Goal: Information Seeking & Learning: Learn about a topic

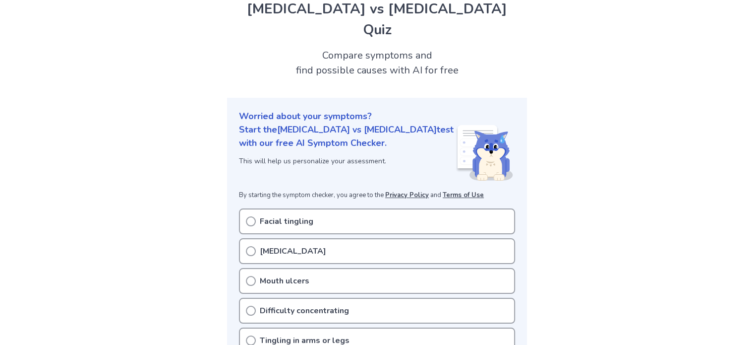
scroll to position [99, 0]
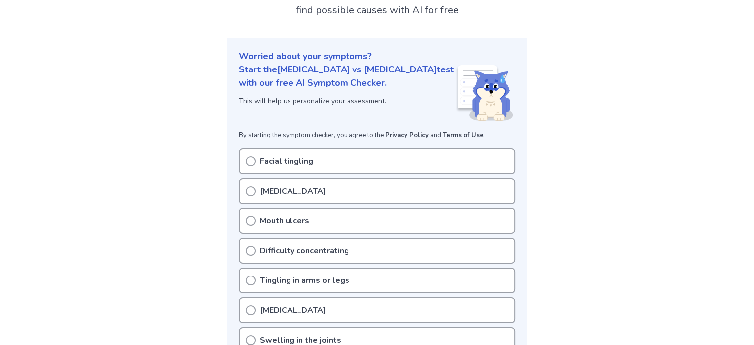
click at [247, 186] on circle at bounding box center [250, 190] width 9 height 9
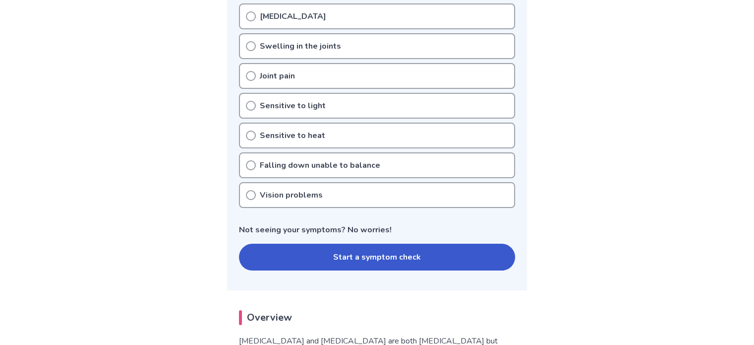
scroll to position [397, 0]
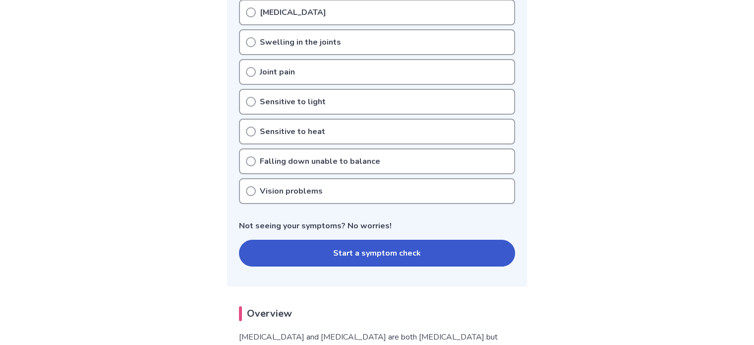
click at [383, 239] on button "Start a symptom check" at bounding box center [377, 252] width 276 height 27
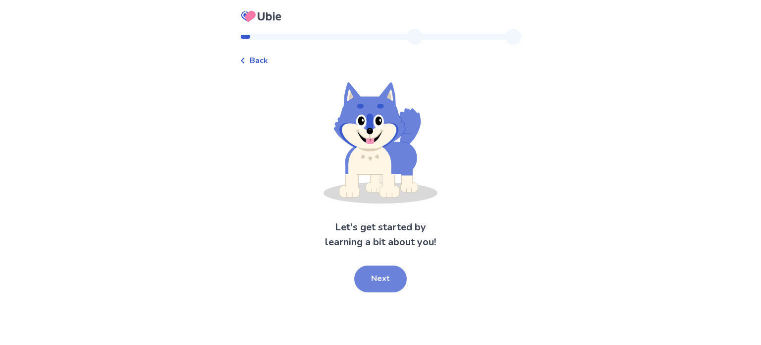
click at [374, 285] on button "Next" at bounding box center [380, 278] width 53 height 27
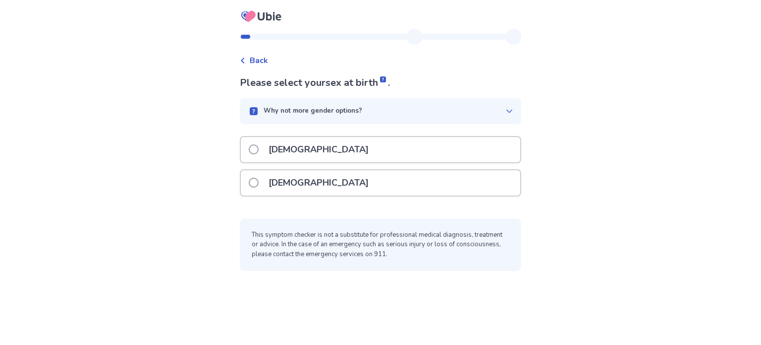
click at [288, 175] on p "Female" at bounding box center [319, 182] width 112 height 25
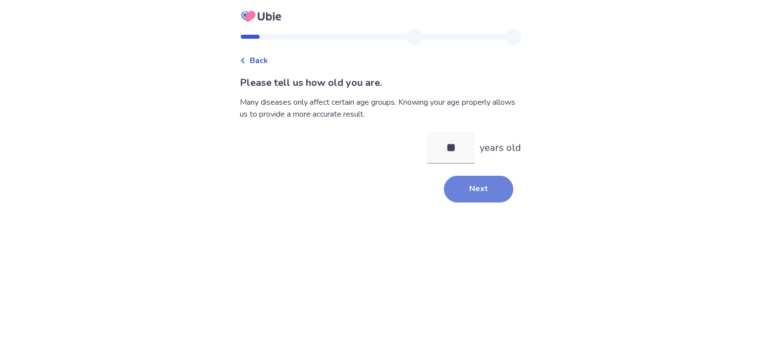
type input "**"
click at [488, 188] on button "Next" at bounding box center [478, 188] width 69 height 27
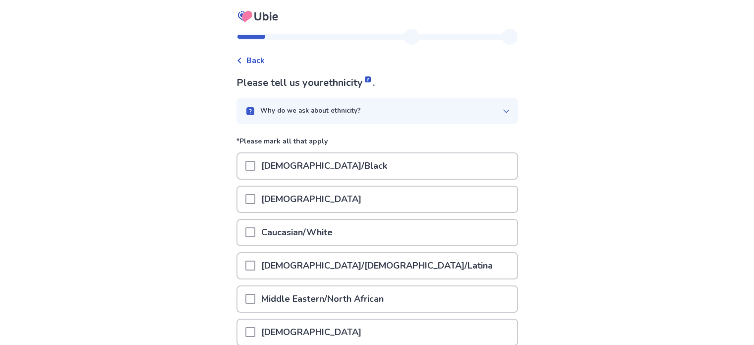
click at [255, 236] on div at bounding box center [250, 232] width 10 height 25
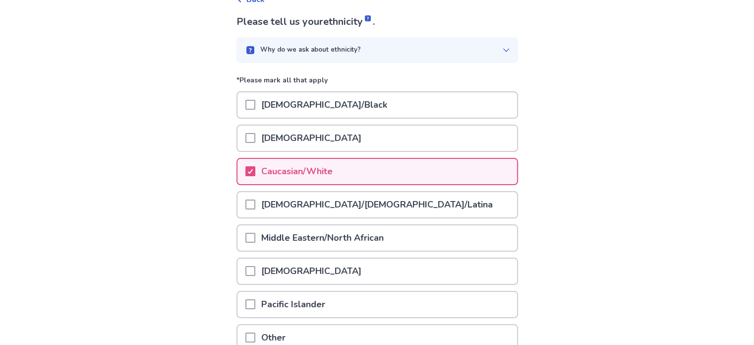
scroll to position [152, 0]
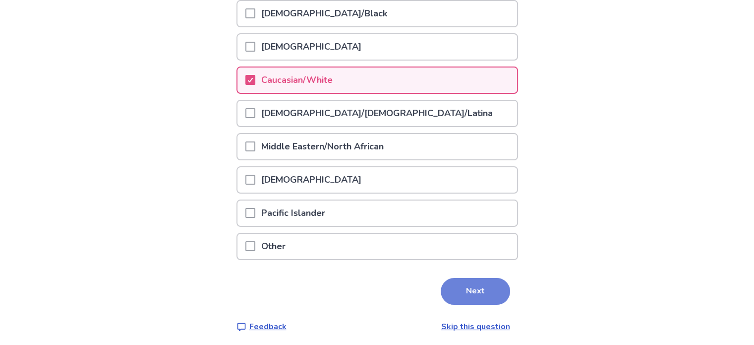
click at [488, 297] on button "Next" at bounding box center [475, 291] width 69 height 27
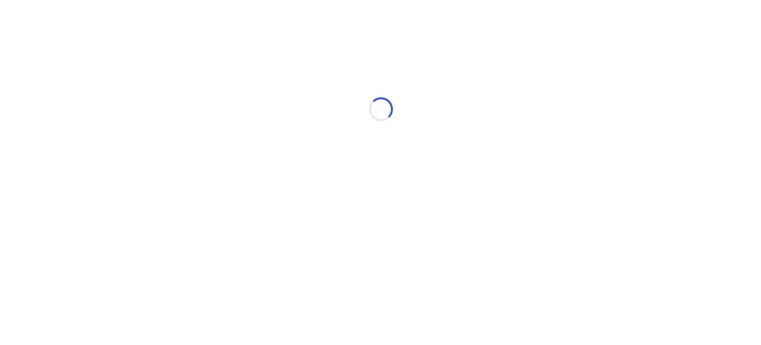
scroll to position [0, 0]
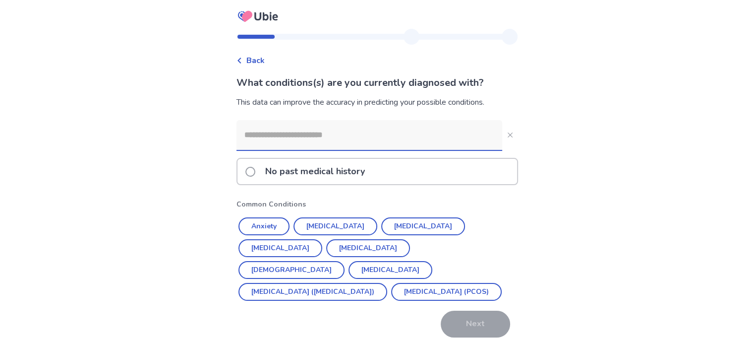
click at [269, 136] on input at bounding box center [369, 135] width 266 height 30
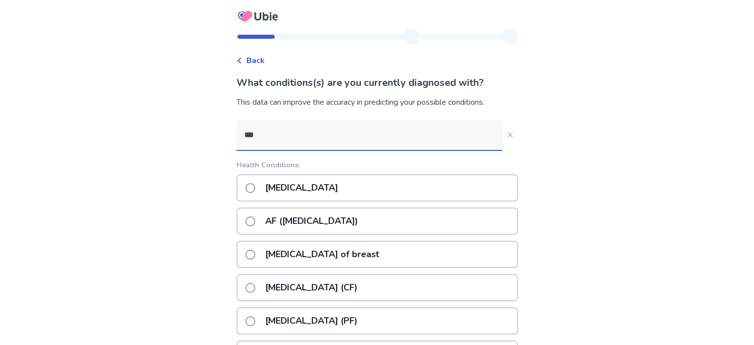
type input "***"
click at [255, 184] on span at bounding box center [250, 188] width 10 height 10
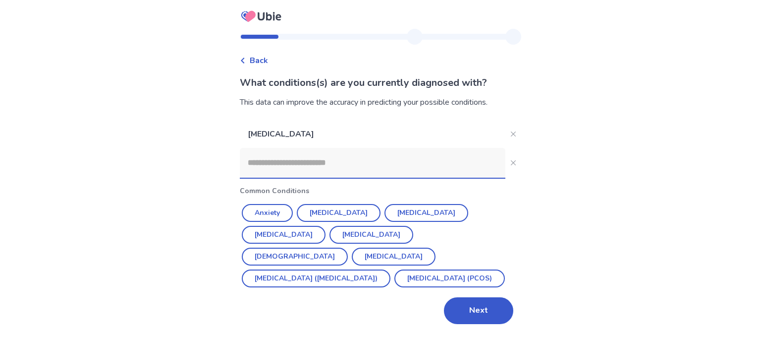
click at [259, 152] on input at bounding box center [373, 163] width 266 height 30
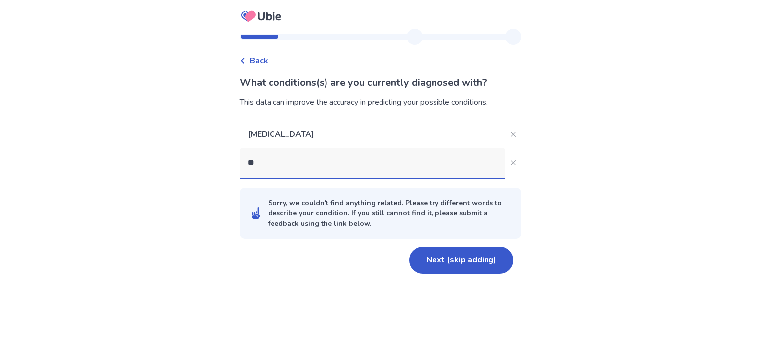
type input "*"
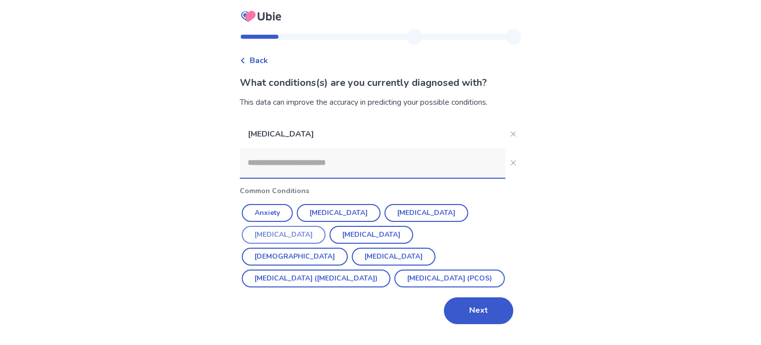
type input "*"
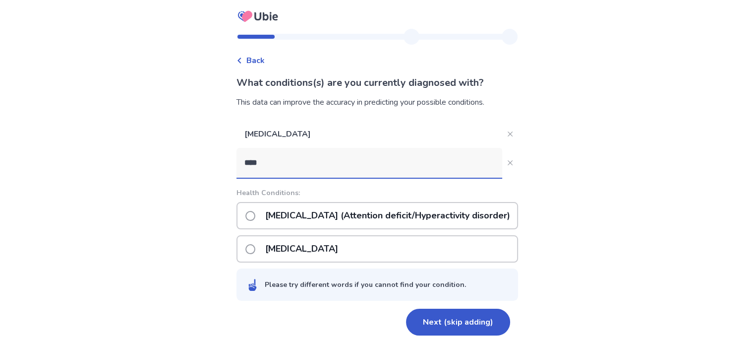
type input "****"
click at [255, 212] on span at bounding box center [250, 216] width 10 height 10
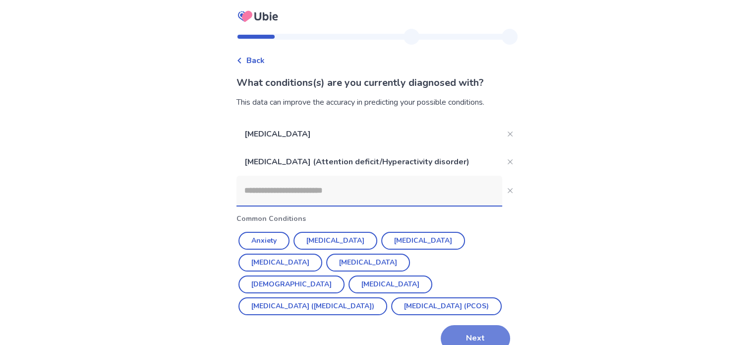
click at [477, 330] on button "Next" at bounding box center [475, 338] width 69 height 27
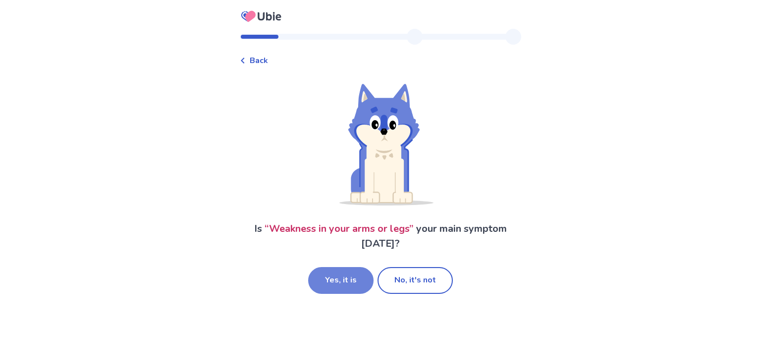
click at [357, 271] on button "Yes, it is" at bounding box center [340, 280] width 65 height 27
click at [258, 61] on span "Back" at bounding box center [259, 61] width 18 height 12
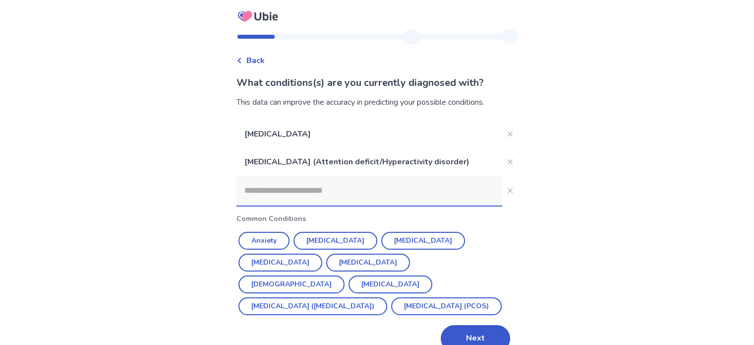
click at [258, 61] on span "Back" at bounding box center [255, 61] width 18 height 12
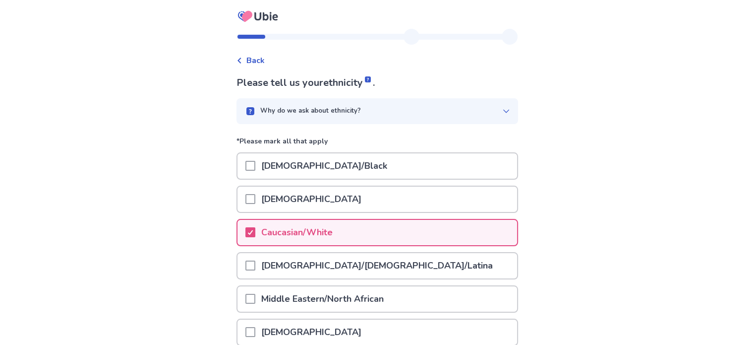
click at [258, 61] on span "Back" at bounding box center [255, 61] width 18 height 12
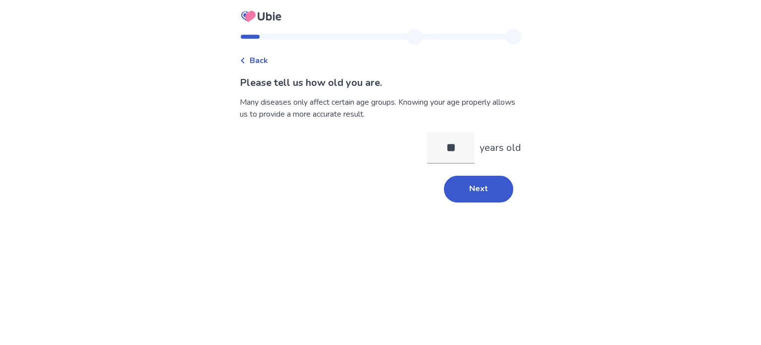
click at [258, 61] on span "Back" at bounding box center [259, 61] width 18 height 12
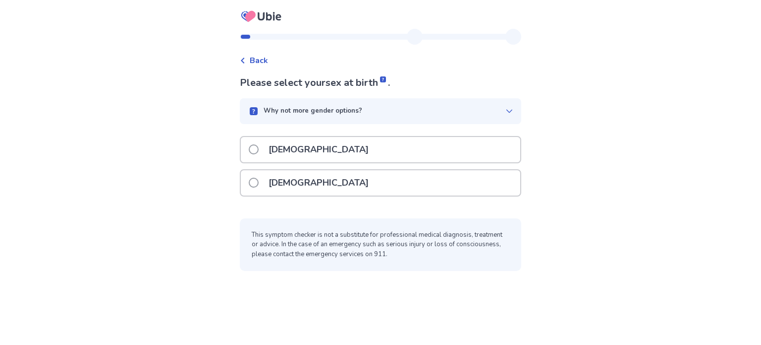
click at [258, 61] on span "Back" at bounding box center [259, 61] width 18 height 12
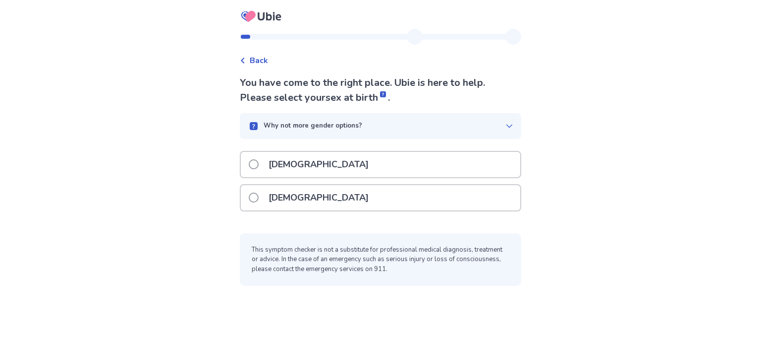
click at [289, 202] on p "[DEMOGRAPHIC_DATA]" at bounding box center [319, 197] width 112 height 25
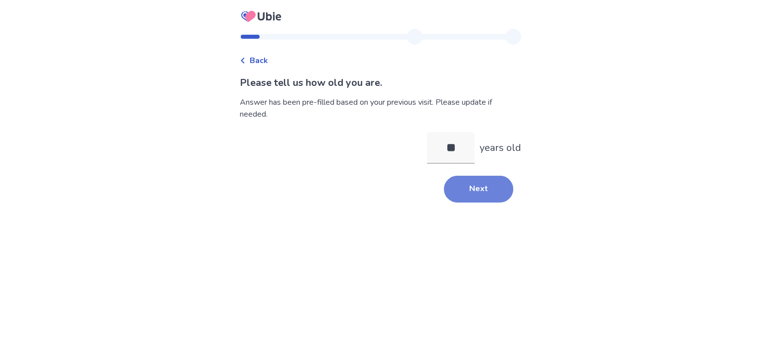
click at [460, 188] on button "Next" at bounding box center [478, 188] width 69 height 27
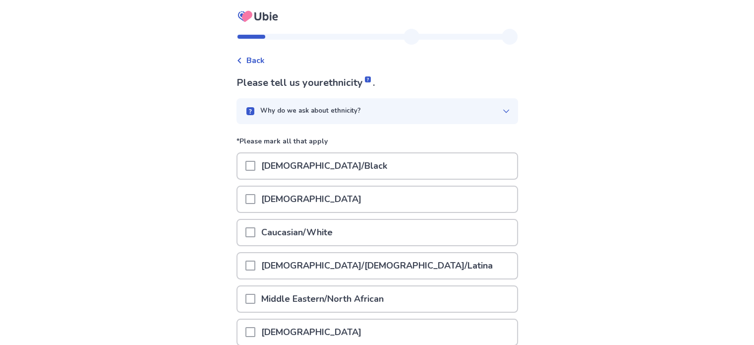
click at [262, 237] on p "Caucasian/White" at bounding box center [296, 232] width 83 height 25
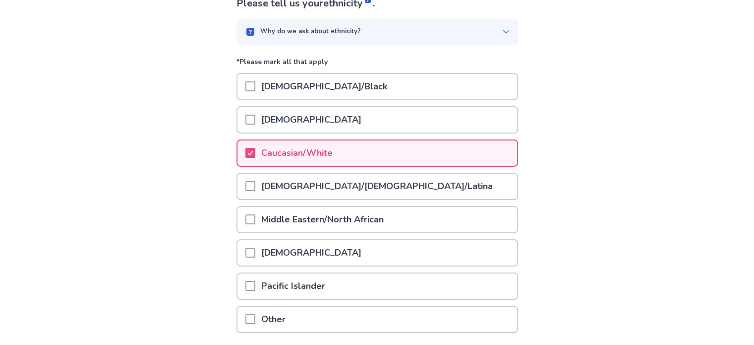
scroll to position [152, 0]
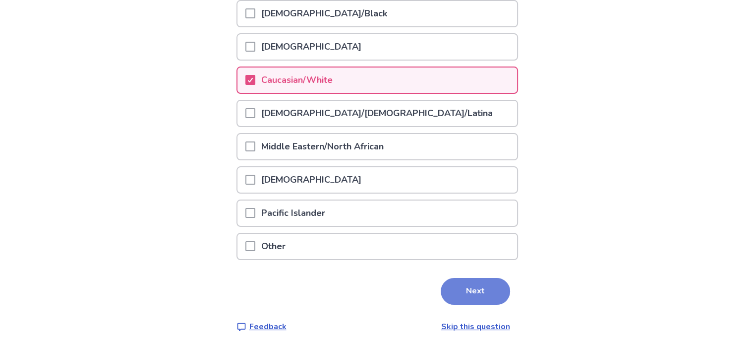
click at [500, 281] on button "Next" at bounding box center [475, 291] width 69 height 27
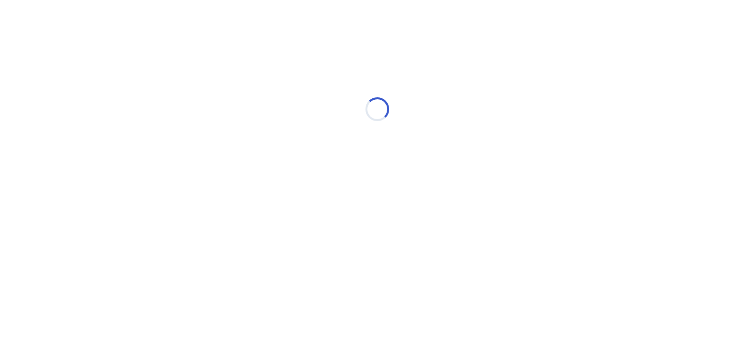
scroll to position [0, 0]
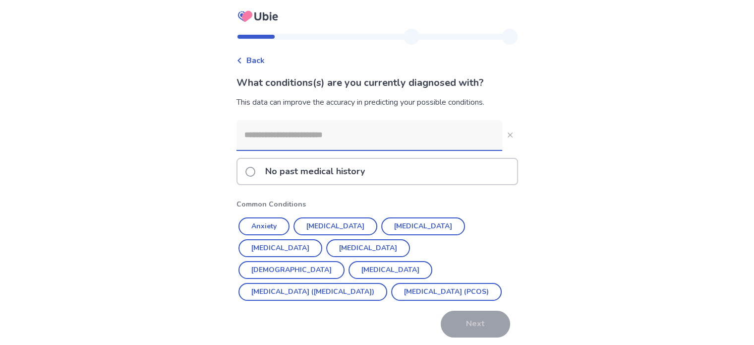
click at [254, 136] on input at bounding box center [369, 135] width 266 height 30
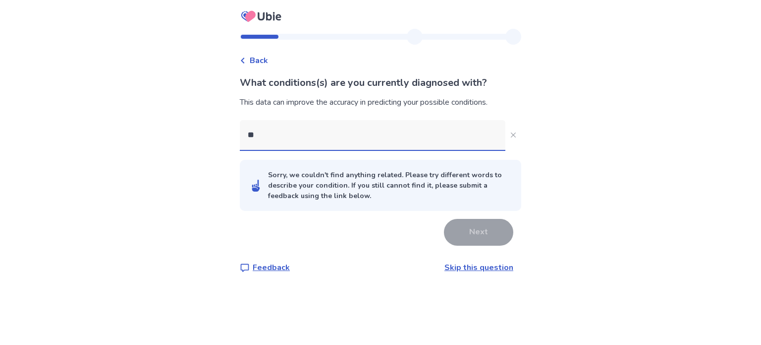
type input "***"
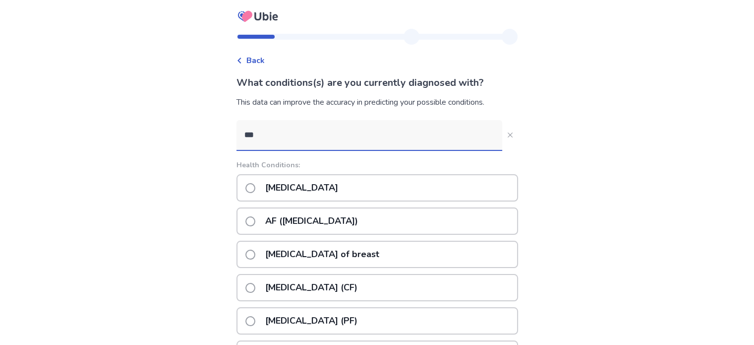
click at [295, 194] on p "Fibromyalgia" at bounding box center [301, 187] width 85 height 25
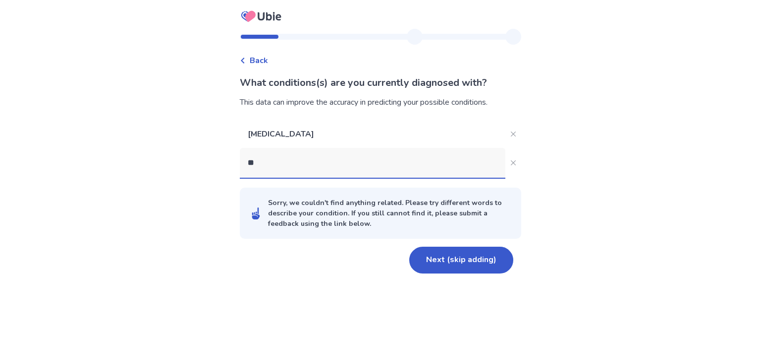
type input "***"
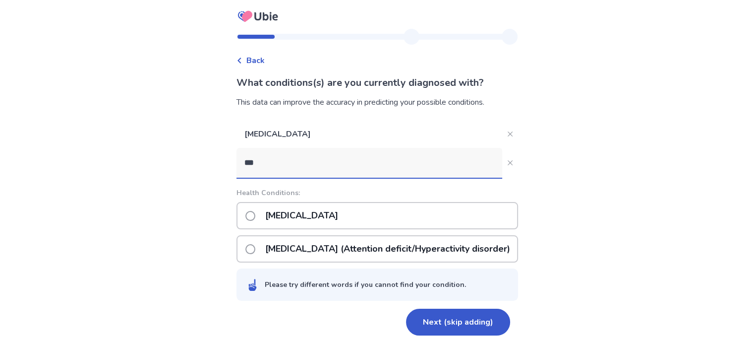
click at [291, 249] on p "ADHD (Attention deficit/Hyperactivity disorder)" at bounding box center [387, 248] width 257 height 25
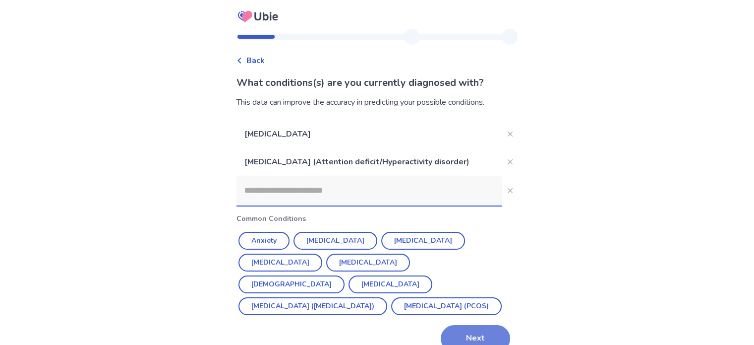
click at [478, 339] on button "Next" at bounding box center [475, 338] width 69 height 27
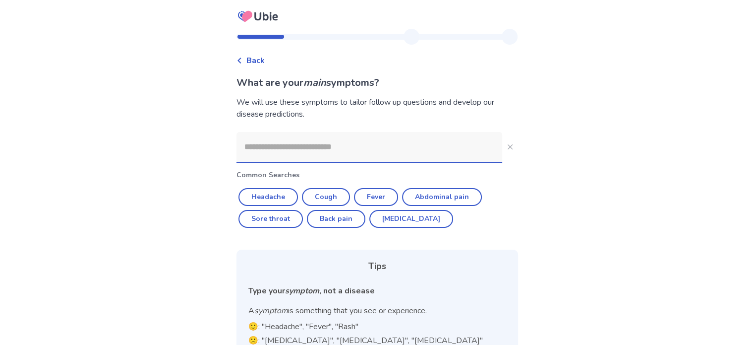
click at [282, 144] on input at bounding box center [369, 147] width 266 height 30
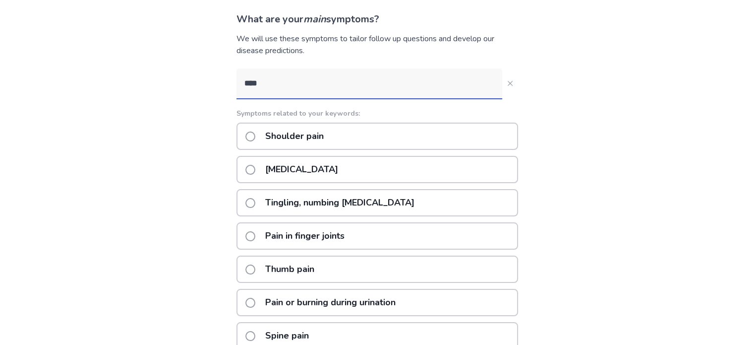
scroll to position [64, 0]
drag, startPoint x: 277, startPoint y: 83, endPoint x: 248, endPoint y: 86, distance: 29.0
click at [248, 86] on input "****" at bounding box center [369, 82] width 266 height 30
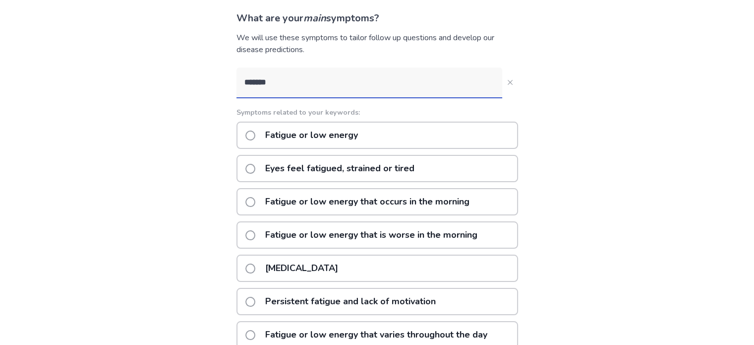
type input "*******"
click at [255, 130] on span at bounding box center [250, 135] width 10 height 10
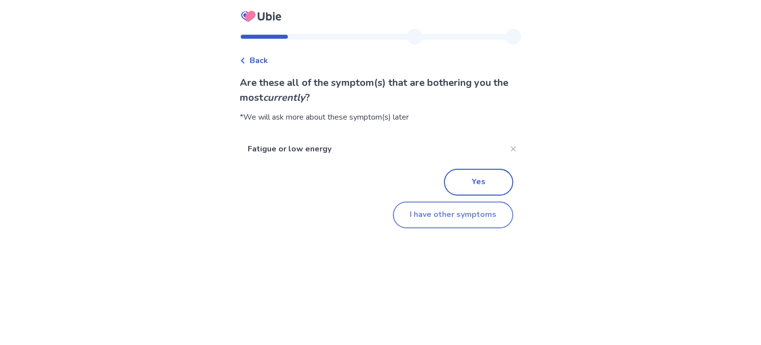
click at [423, 217] on button "I have other symptoms" at bounding box center [453, 214] width 120 height 27
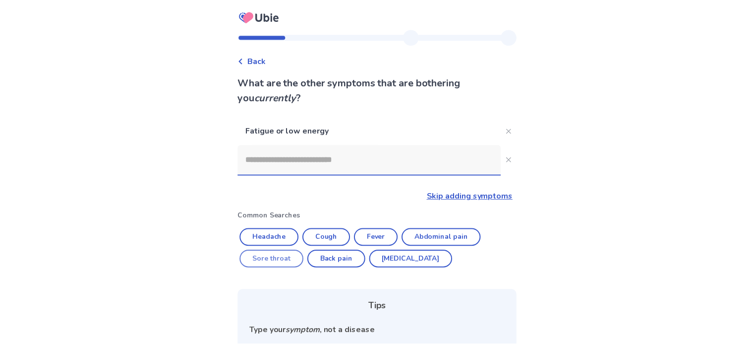
scroll to position [64, 0]
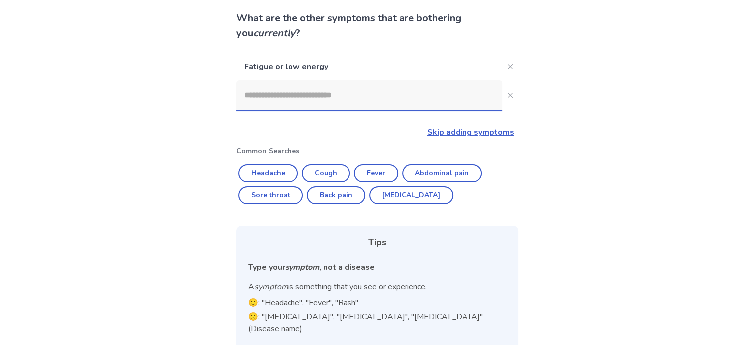
click at [286, 103] on input at bounding box center [369, 95] width 266 height 30
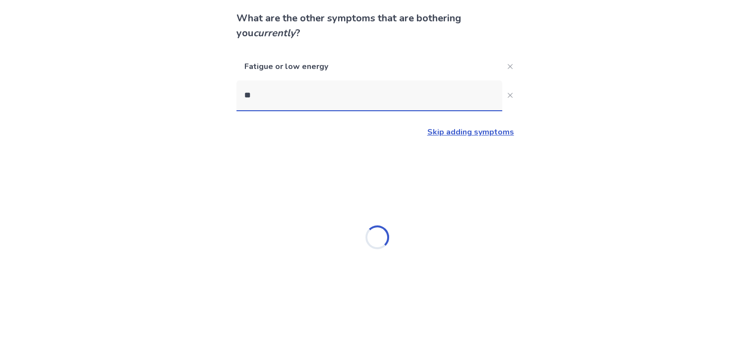
type input "***"
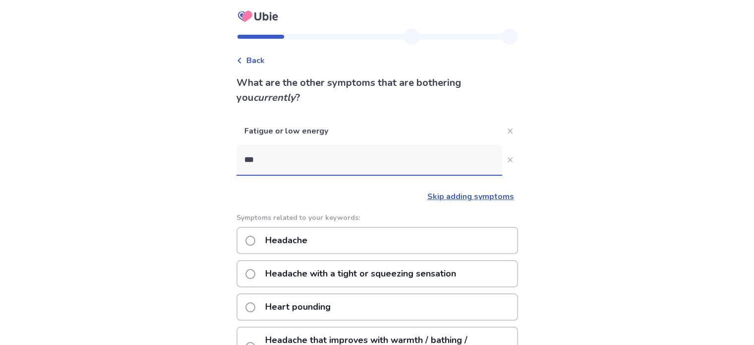
click at [313, 240] on p "Headache" at bounding box center [286, 240] width 54 height 25
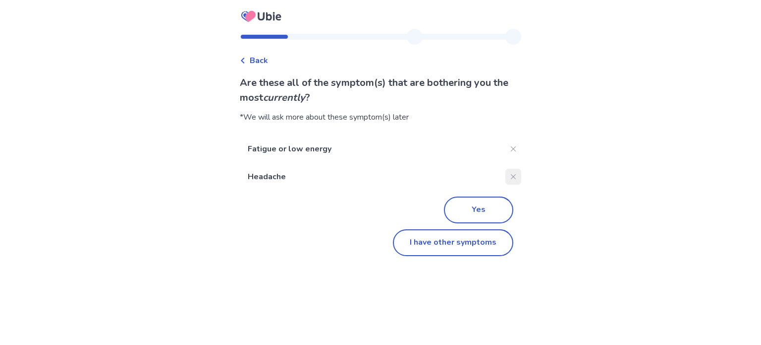
click at [511, 177] on icon "Close" at bounding box center [513, 176] width 5 height 5
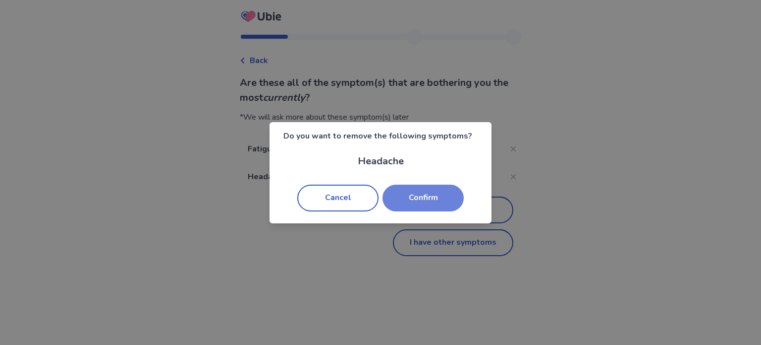
click at [400, 202] on button "Confirm" at bounding box center [423, 197] width 81 height 27
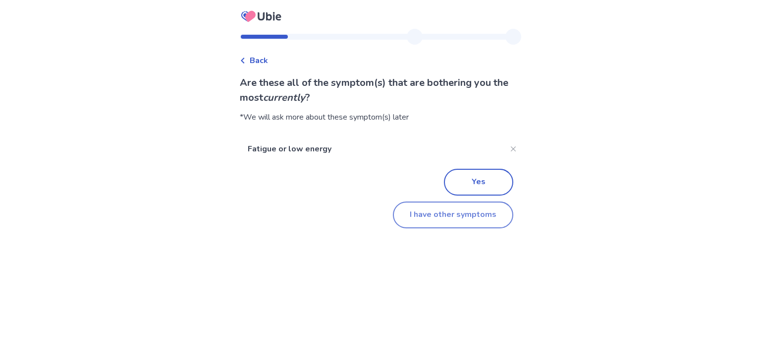
click at [418, 215] on button "I have other symptoms" at bounding box center [453, 214] width 120 height 27
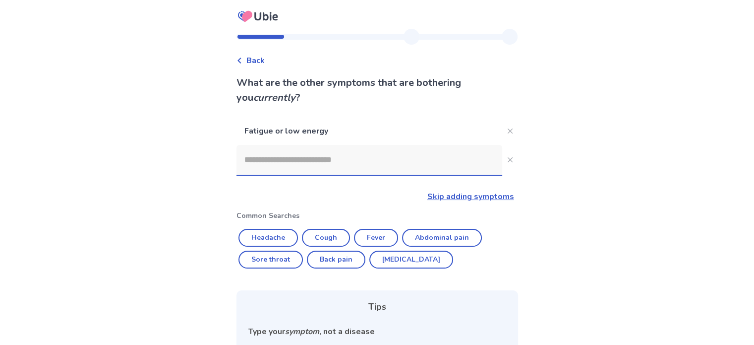
drag, startPoint x: 313, startPoint y: 155, endPoint x: 329, endPoint y: 166, distance: 19.5
click at [316, 157] on input at bounding box center [369, 160] width 266 height 30
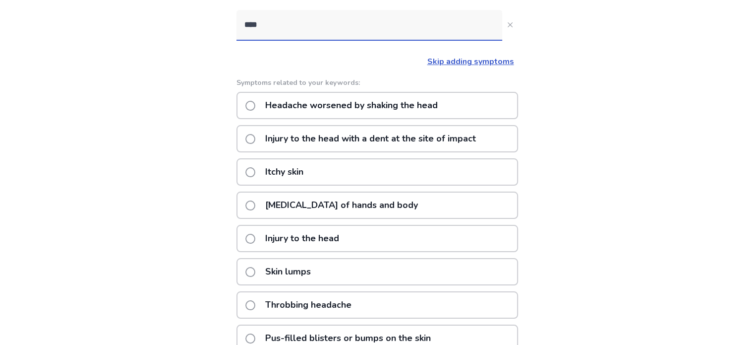
scroll to position [6, 0]
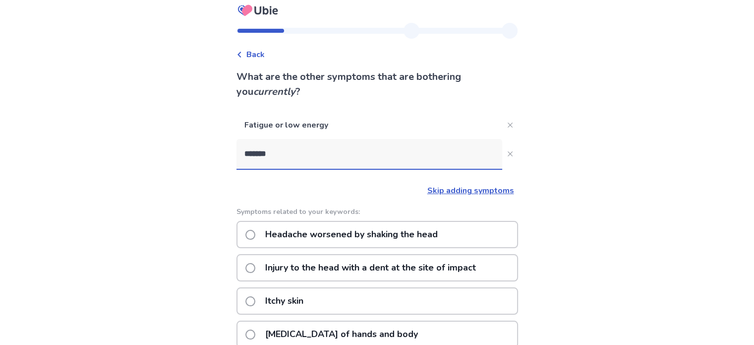
type input "********"
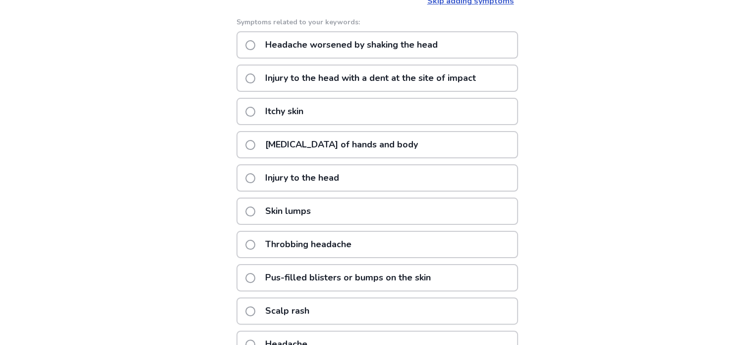
scroll to position [254, 0]
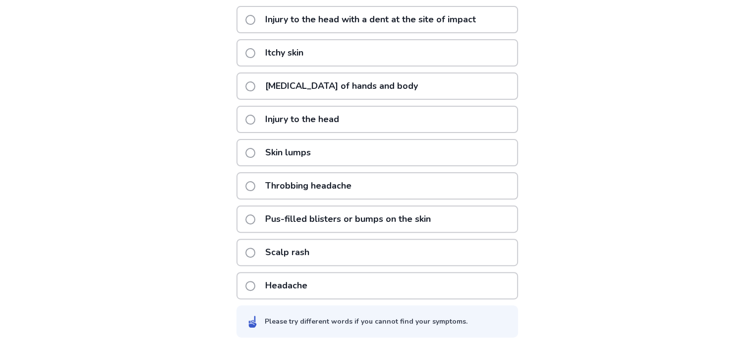
click at [305, 283] on p "Headache" at bounding box center [286, 285] width 54 height 25
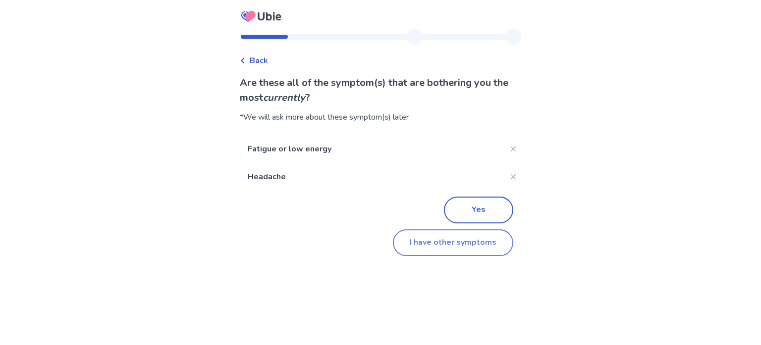
click at [468, 243] on button "I have other symptoms" at bounding box center [453, 242] width 120 height 27
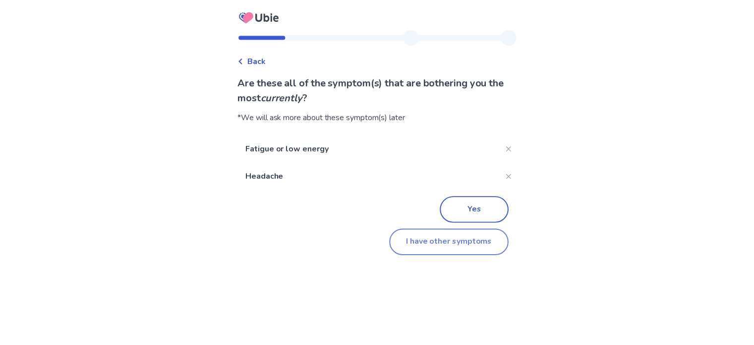
scroll to position [157, 0]
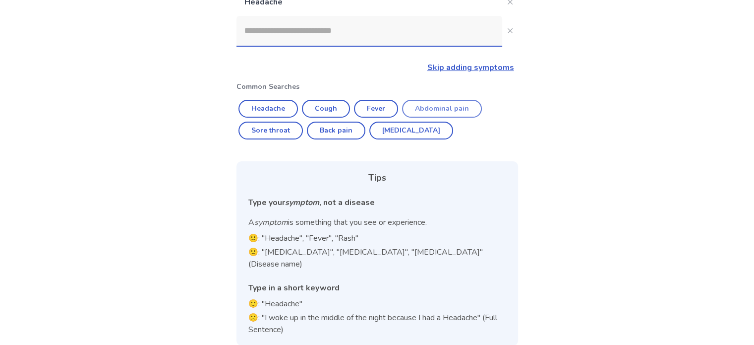
click at [429, 111] on button "Abdominal pain" at bounding box center [442, 109] width 80 height 18
type input "**********"
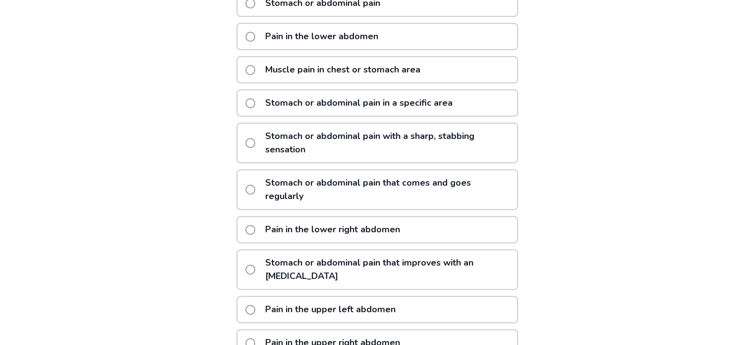
scroll to position [206, 0]
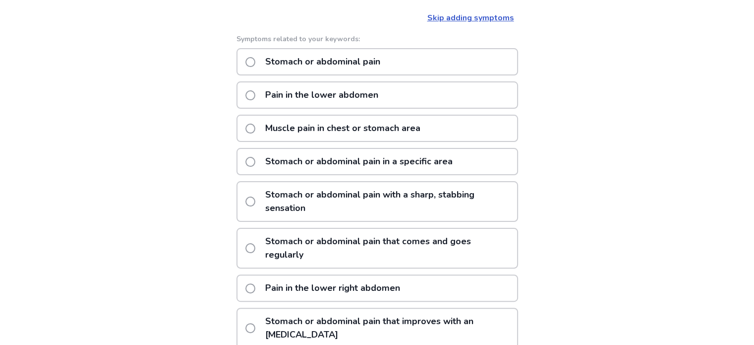
click at [291, 92] on p "Pain in the lower abdomen" at bounding box center [321, 94] width 125 height 25
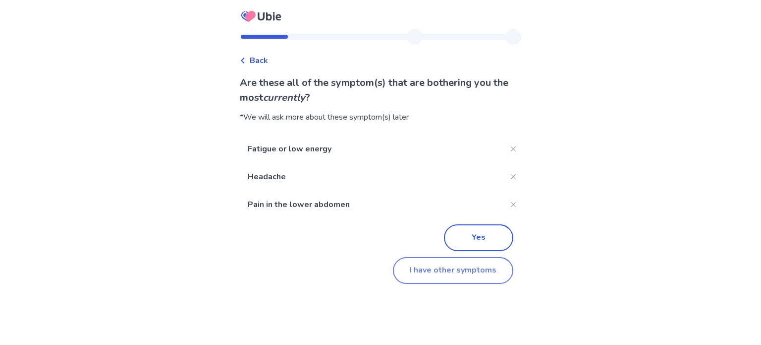
click at [433, 270] on button "I have other symptoms" at bounding box center [453, 270] width 120 height 27
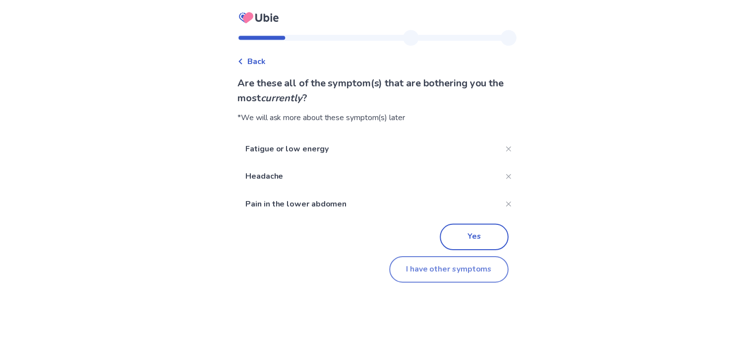
scroll to position [184, 0]
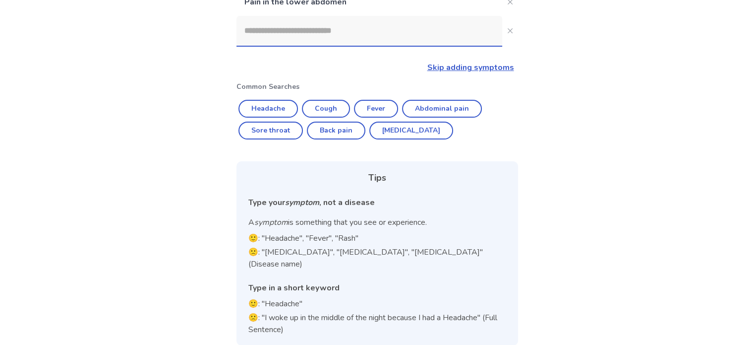
click at [291, 35] on input at bounding box center [369, 31] width 266 height 30
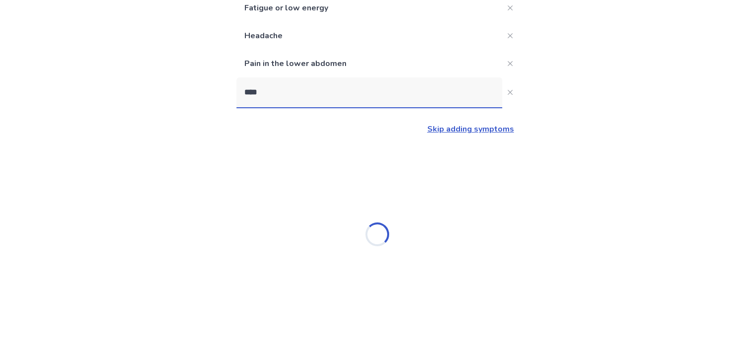
scroll to position [0, 0]
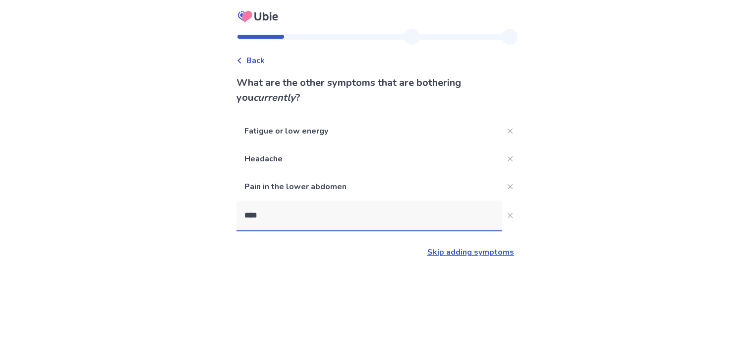
type input "*****"
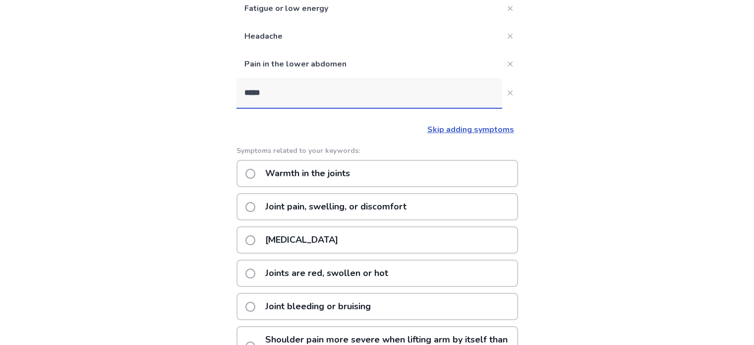
scroll to position [149, 0]
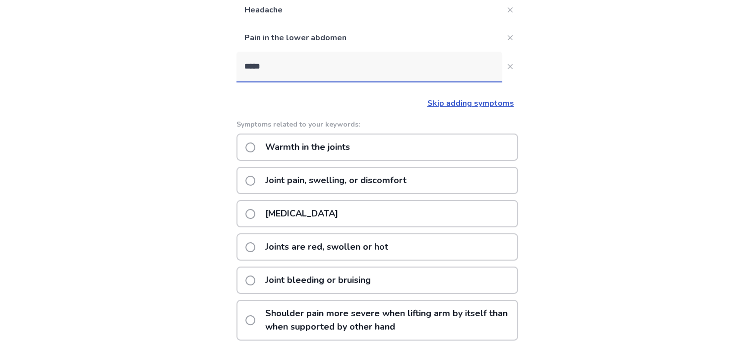
click at [329, 172] on p "Joint pain, swelling, or discomfort" at bounding box center [335, 180] width 153 height 25
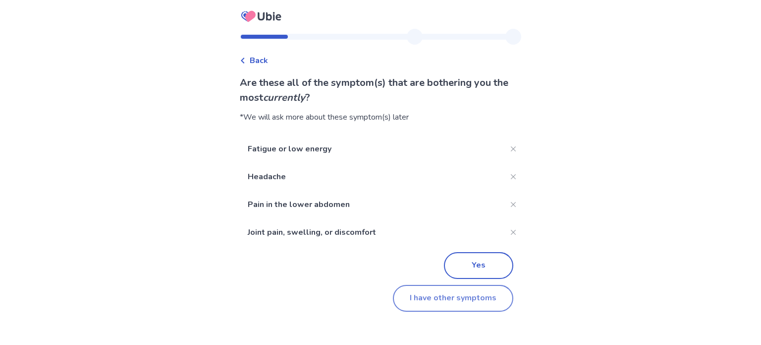
click at [464, 311] on button "I have other symptoms" at bounding box center [453, 298] width 120 height 27
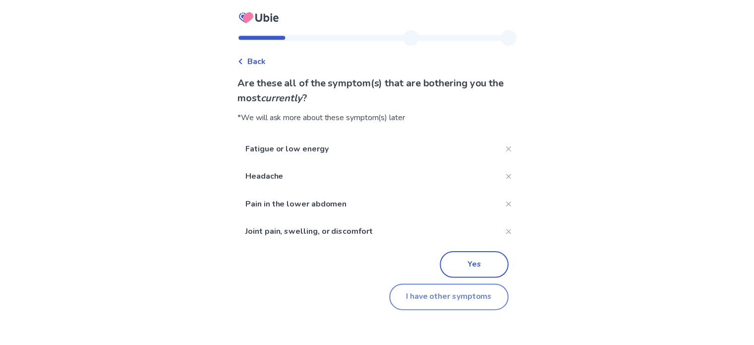
scroll to position [149, 0]
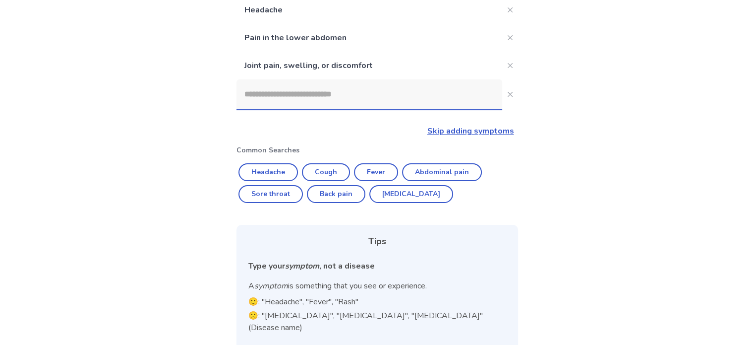
click at [289, 82] on input at bounding box center [369, 94] width 266 height 30
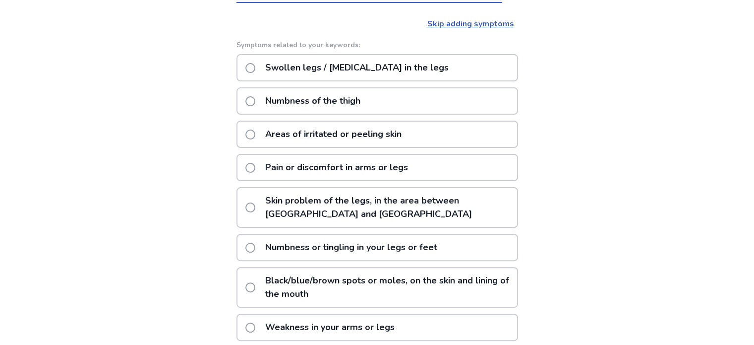
scroll to position [297, 0]
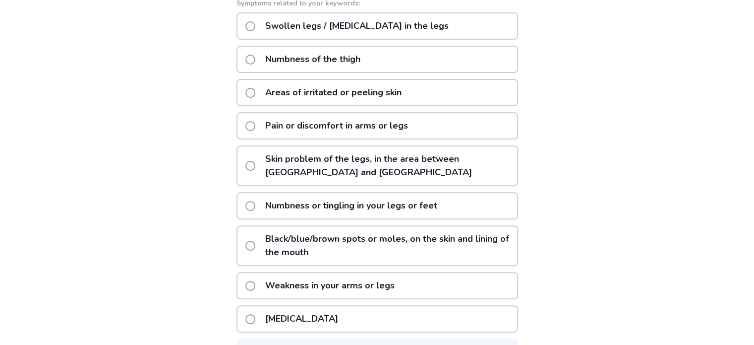
type input "*******"
click at [474, 203] on div "Numbness or tingling in your legs or feet" at bounding box center [377, 205] width 282 height 27
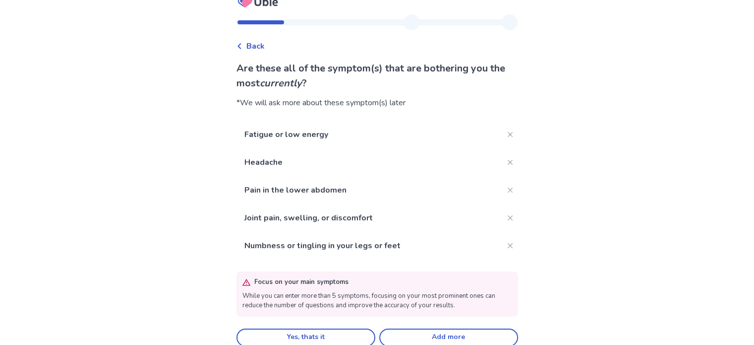
scroll to position [27, 0]
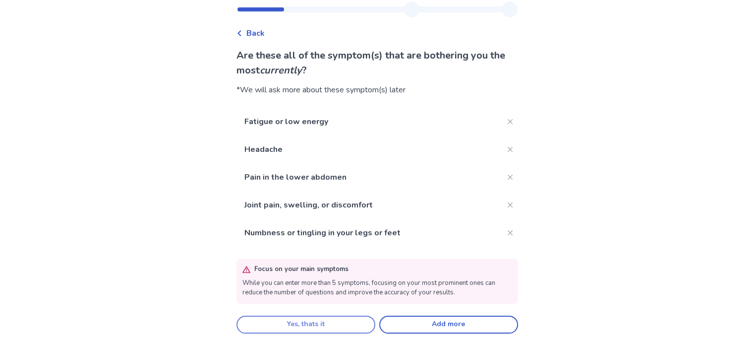
click at [350, 319] on button "Yes, thats it" at bounding box center [305, 324] width 139 height 18
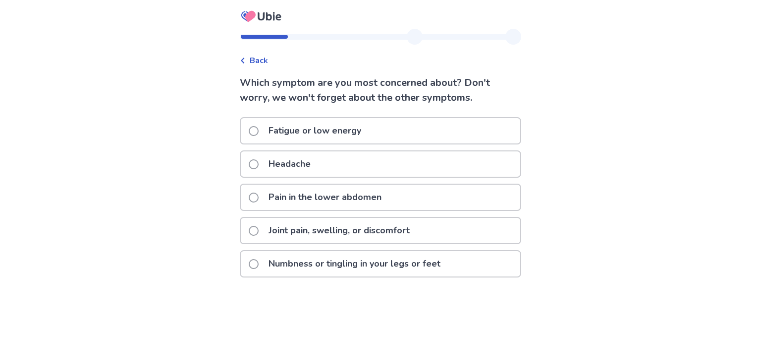
click at [259, 134] on span at bounding box center [254, 131] width 10 height 10
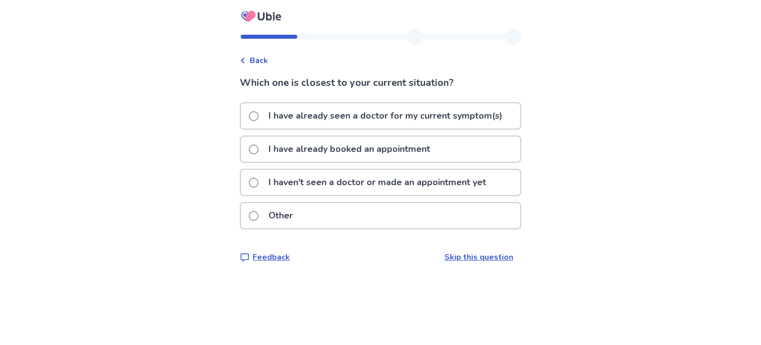
click at [294, 150] on p "I have already booked an appointment" at bounding box center [350, 148] width 174 height 25
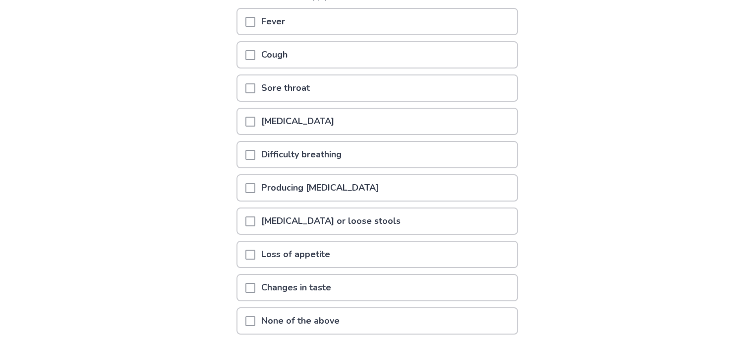
scroll to position [149, 0]
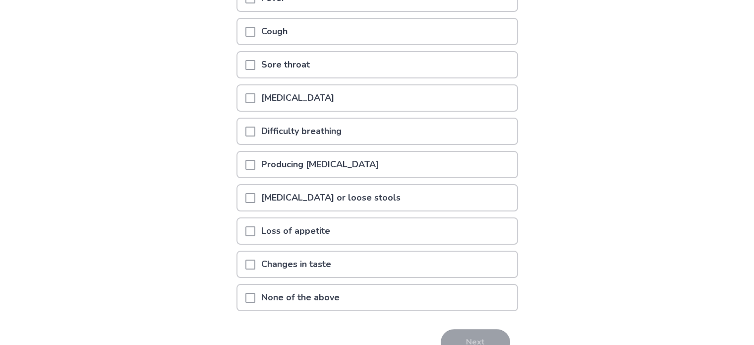
click at [276, 291] on p "None of the above" at bounding box center [300, 297] width 90 height 25
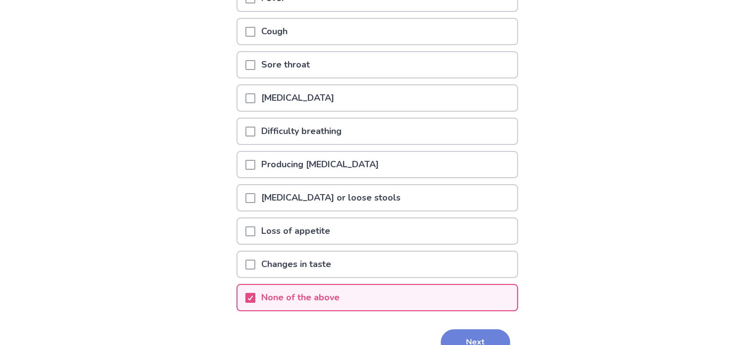
click at [462, 332] on button "Next" at bounding box center [475, 342] width 69 height 27
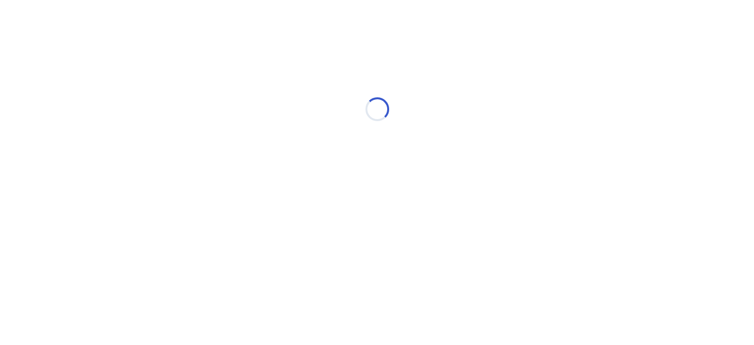
scroll to position [0, 0]
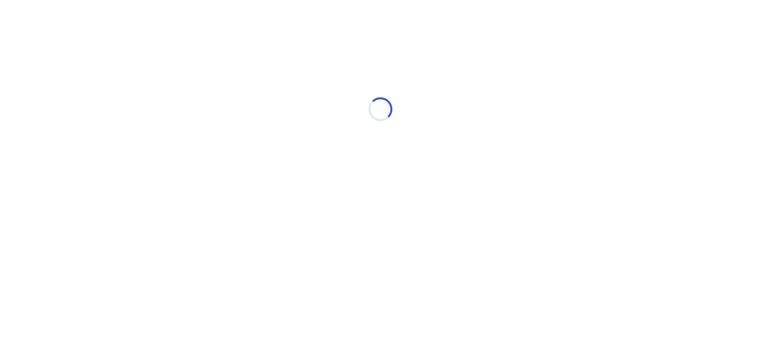
select select "*"
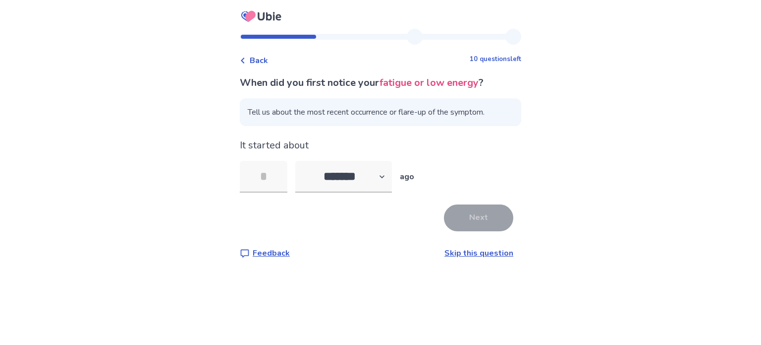
type input "*"
click at [379, 174] on select "******* ****** ******* ******** *******" at bounding box center [343, 177] width 97 height 32
select select "*"
click at [301, 161] on select "******* ****** ******* ******** *******" at bounding box center [343, 177] width 97 height 32
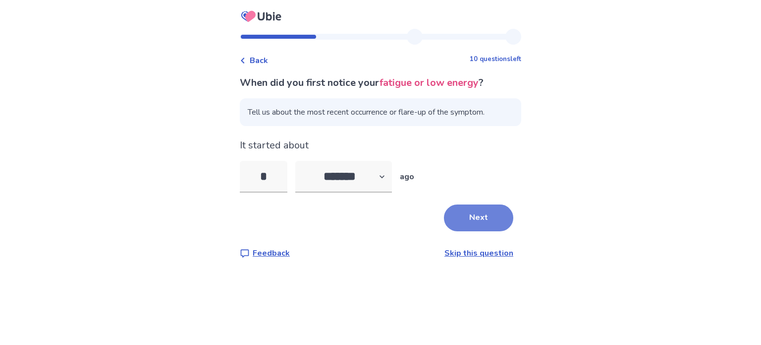
click at [466, 227] on button "Next" at bounding box center [478, 217] width 69 height 27
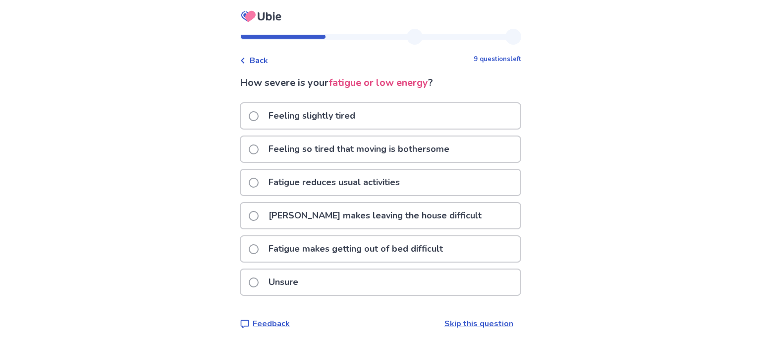
click at [338, 215] on p "Fatigue makes leaving the house difficult" at bounding box center [375, 215] width 225 height 25
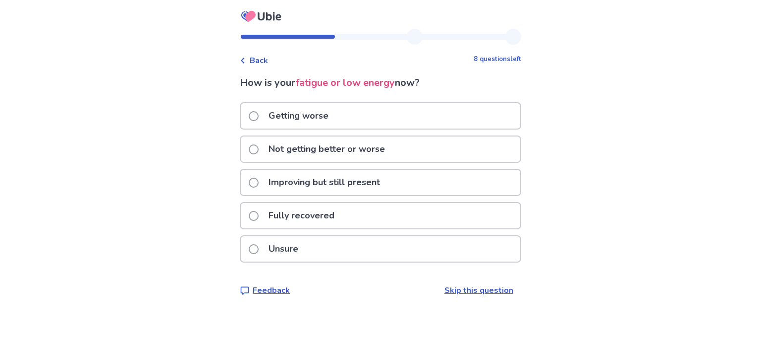
click at [309, 118] on p "Getting worse" at bounding box center [299, 115] width 72 height 25
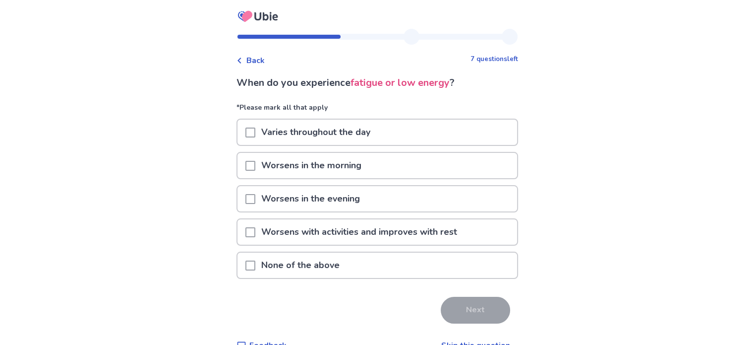
click at [255, 164] on span at bounding box center [250, 166] width 10 height 10
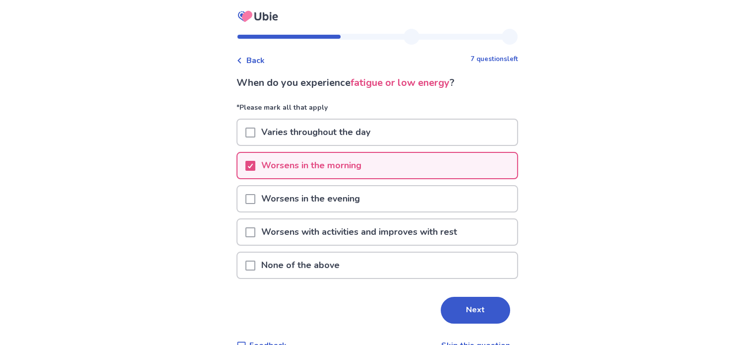
click at [255, 203] on div at bounding box center [250, 198] width 10 height 25
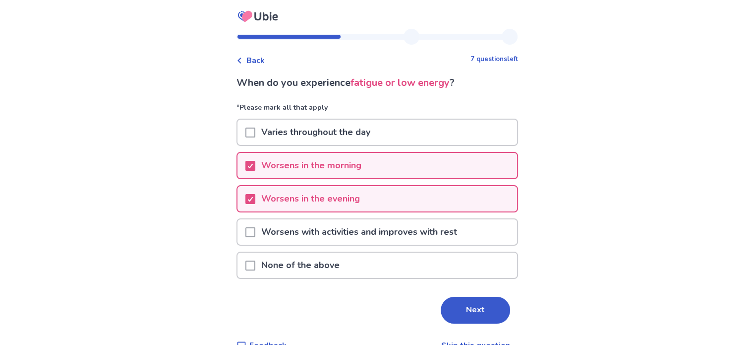
click at [255, 231] on span at bounding box center [250, 232] width 10 height 10
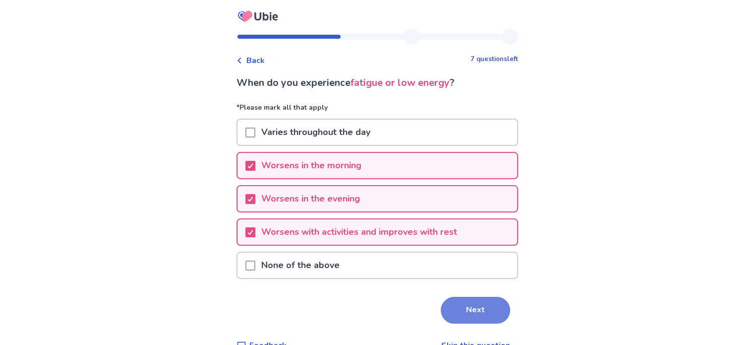
click at [464, 316] on button "Next" at bounding box center [475, 309] width 69 height 27
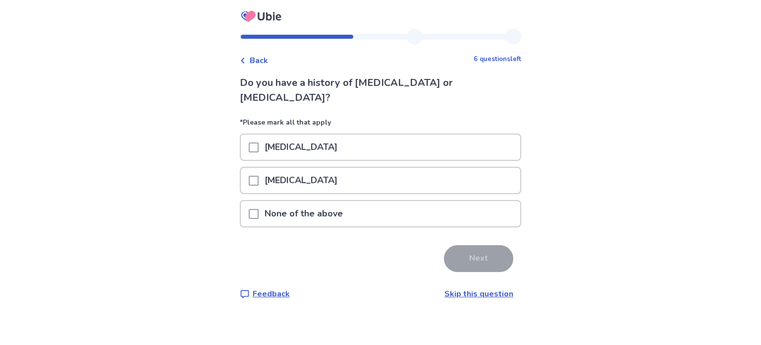
click at [258, 209] on span at bounding box center [254, 214] width 10 height 10
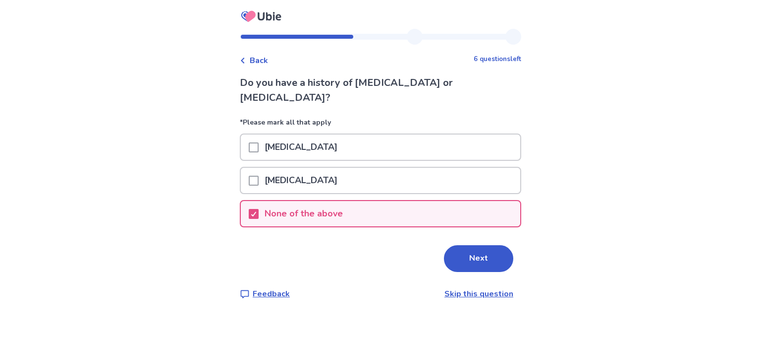
click at [484, 258] on div "Do you have a history of kidney failure or liver problems? *Please mark all tha…" at bounding box center [381, 187] width 282 height 224
click at [473, 249] on button "Next" at bounding box center [478, 258] width 69 height 27
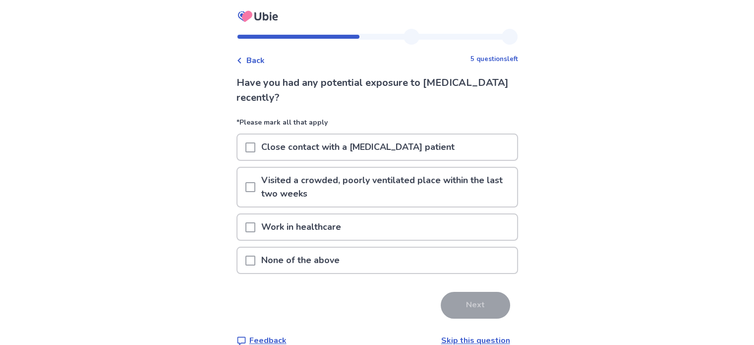
click at [255, 255] on span at bounding box center [250, 260] width 10 height 10
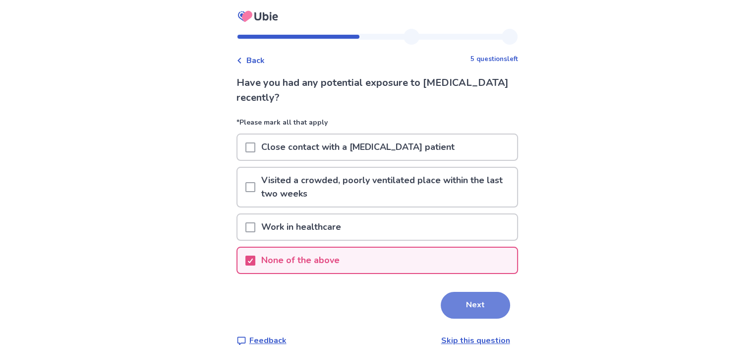
click at [474, 311] on button "Next" at bounding box center [475, 304] width 69 height 27
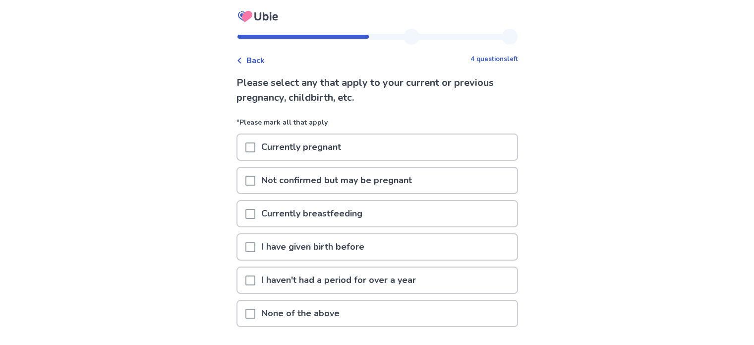
click at [255, 242] on span at bounding box center [250, 247] width 10 height 10
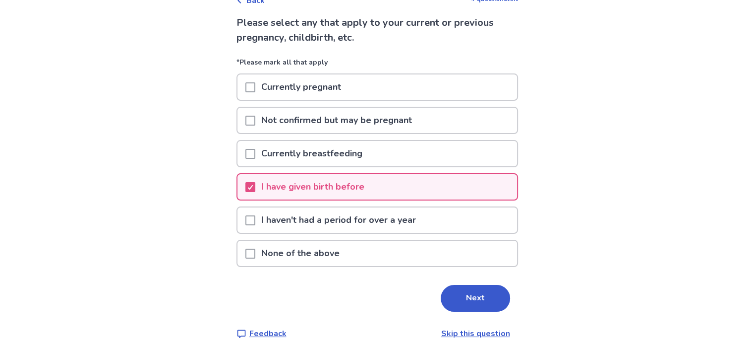
scroll to position [67, 0]
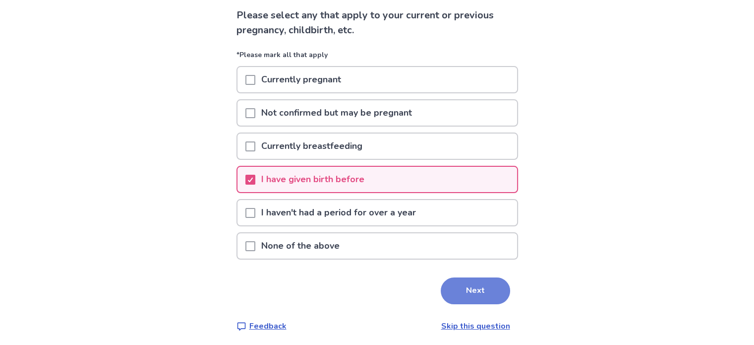
click at [450, 291] on button "Next" at bounding box center [475, 290] width 69 height 27
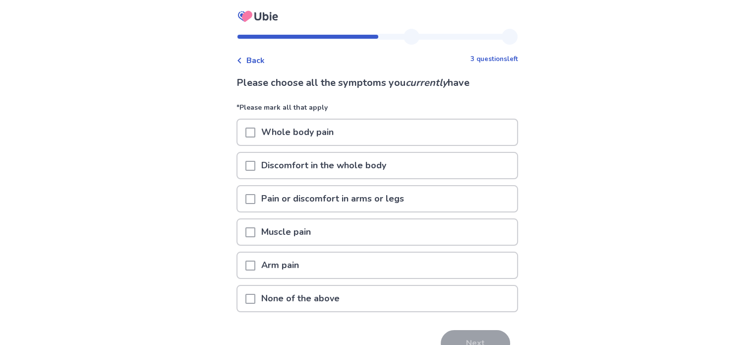
click at [252, 136] on span at bounding box center [250, 132] width 10 height 10
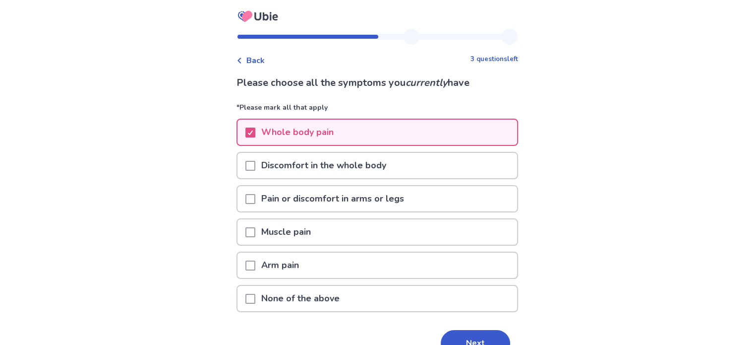
click at [255, 167] on span at bounding box center [250, 166] width 10 height 10
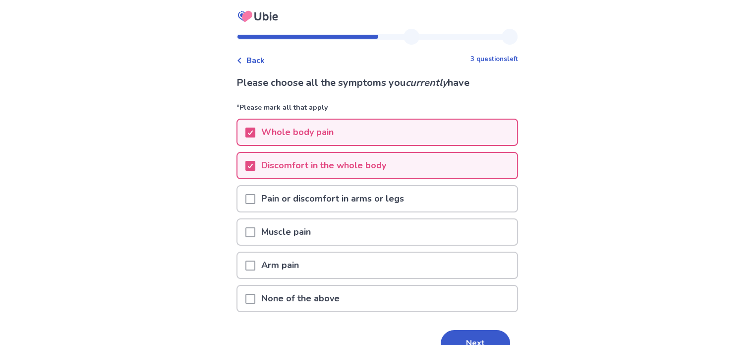
click at [253, 196] on span at bounding box center [250, 199] width 10 height 10
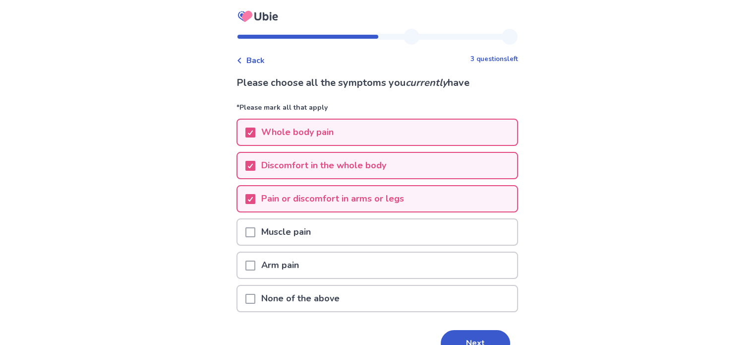
click at [253, 232] on span at bounding box center [250, 232] width 10 height 10
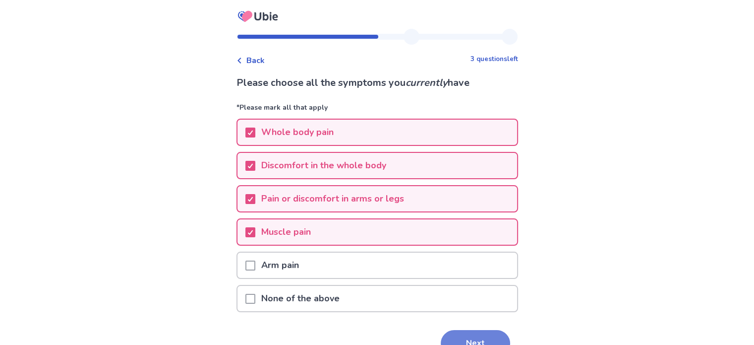
click at [476, 331] on button "Next" at bounding box center [475, 343] width 69 height 27
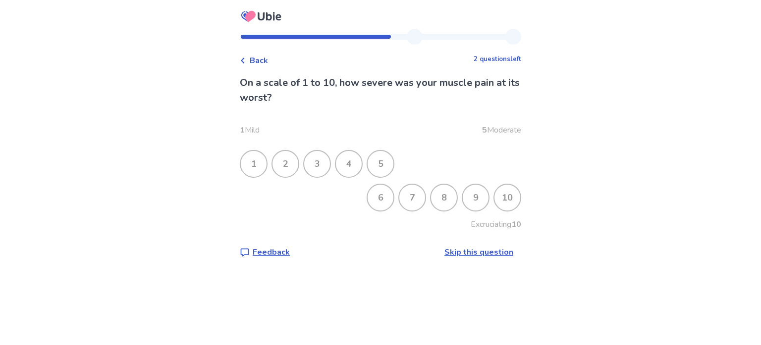
click at [435, 198] on div "8" at bounding box center [444, 197] width 26 height 26
click at [403, 202] on div "7" at bounding box center [413, 197] width 26 height 26
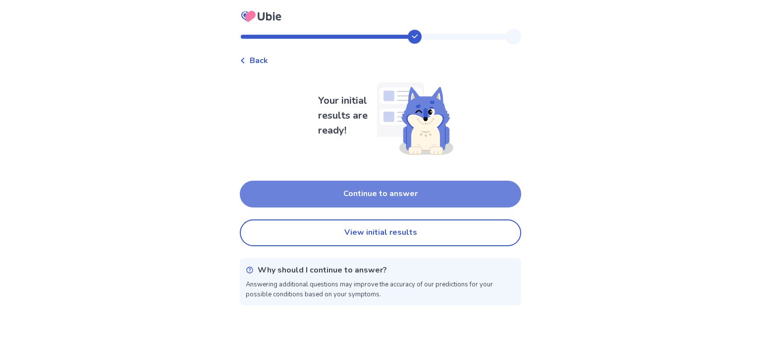
click at [353, 195] on button "Continue to answer" at bounding box center [381, 193] width 282 height 27
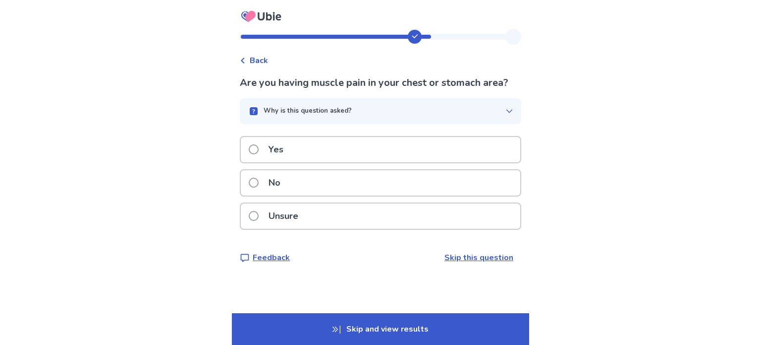
click at [268, 148] on label "Yes" at bounding box center [269, 149] width 41 height 25
click at [290, 152] on p "Yes" at bounding box center [276, 149] width 27 height 25
click at [276, 183] on p "No" at bounding box center [275, 182] width 24 height 25
click at [289, 152] on p "Yes" at bounding box center [276, 149] width 27 height 25
click at [295, 210] on p "Unsure" at bounding box center [284, 215] width 42 height 25
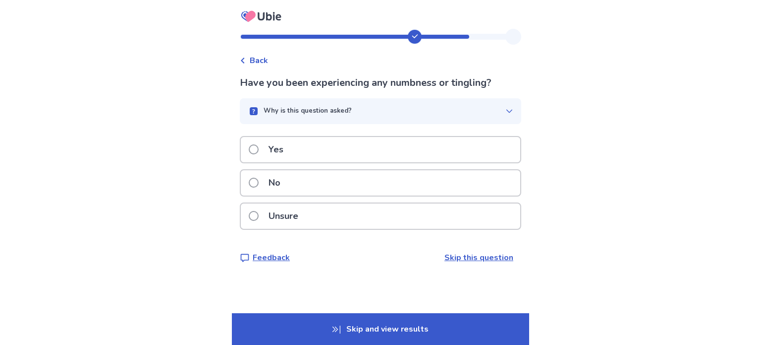
click at [317, 158] on div "Yes" at bounding box center [381, 149] width 280 height 25
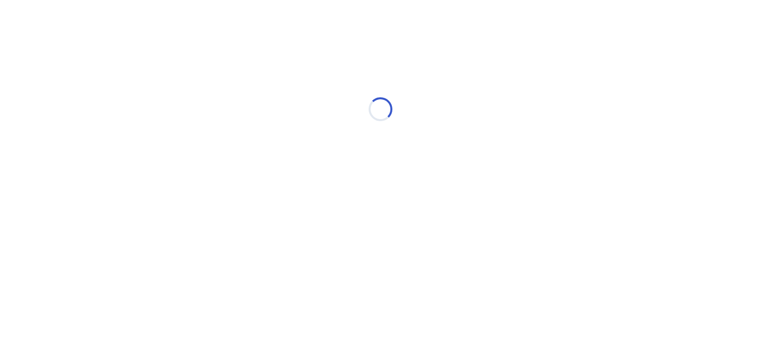
select select "*"
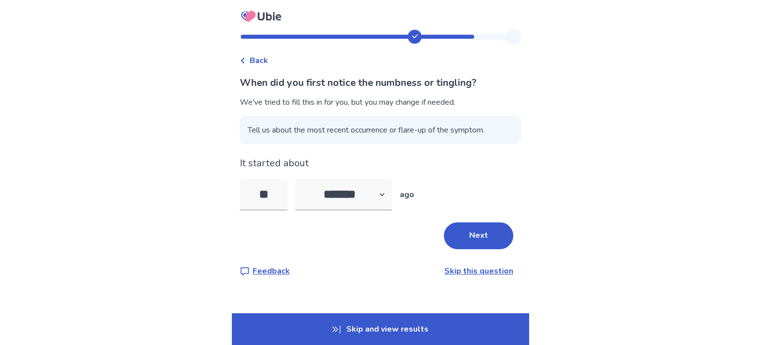
type input "*"
click at [458, 230] on button "Next" at bounding box center [478, 235] width 69 height 27
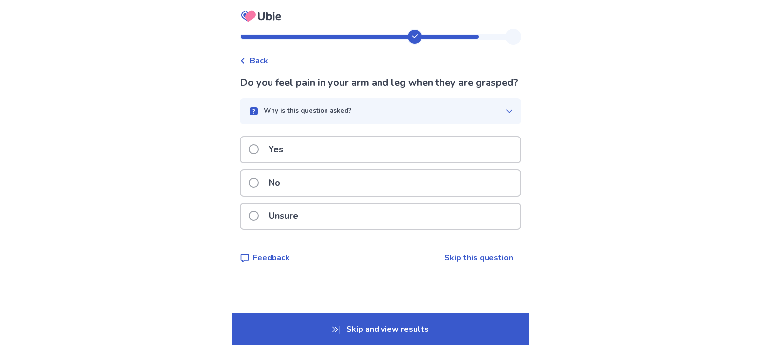
click at [292, 195] on div "No" at bounding box center [381, 182] width 280 height 25
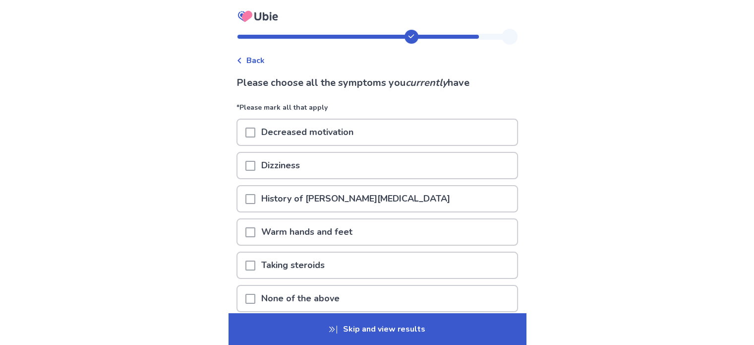
click at [255, 130] on span at bounding box center [250, 132] width 10 height 10
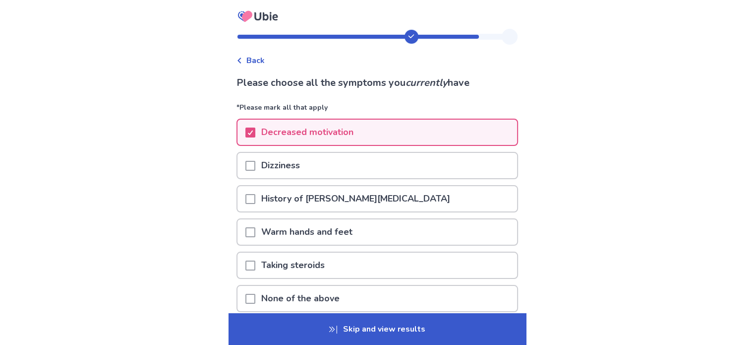
click at [255, 165] on span at bounding box center [250, 166] width 10 height 10
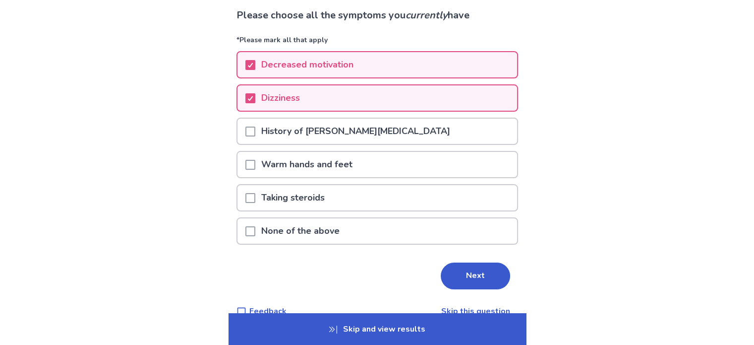
scroll to position [85, 0]
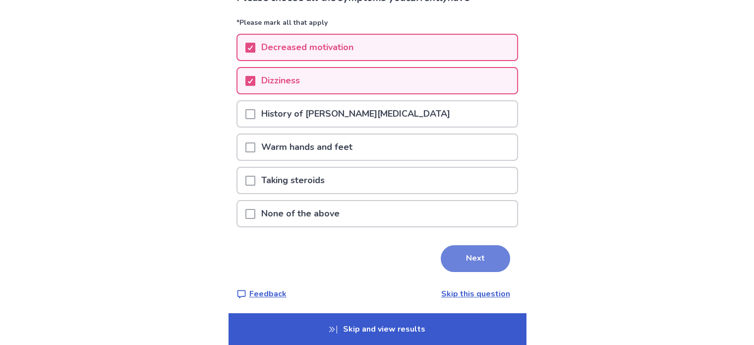
click at [485, 256] on button "Next" at bounding box center [475, 258] width 69 height 27
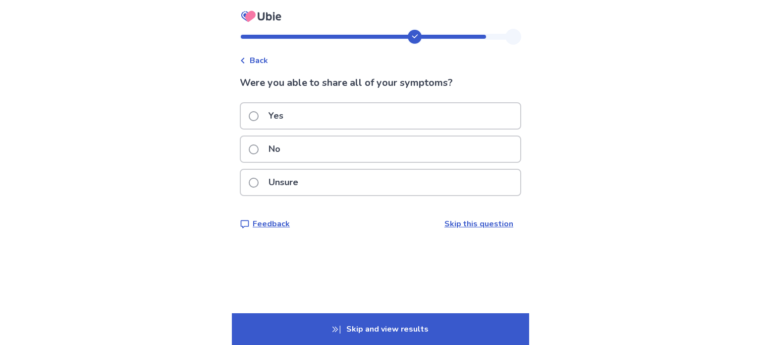
click at [278, 146] on p "No" at bounding box center [275, 148] width 24 height 25
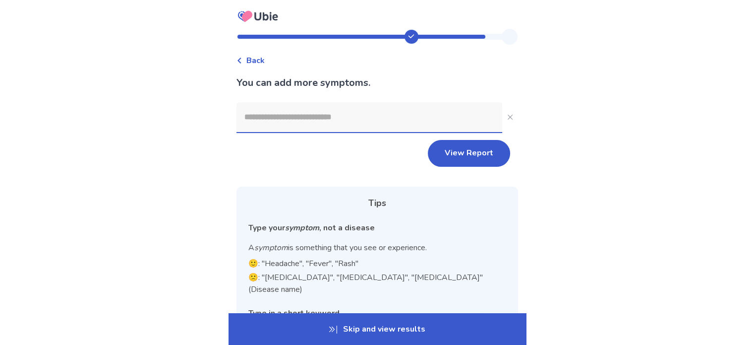
click at [269, 111] on input at bounding box center [369, 117] width 266 height 30
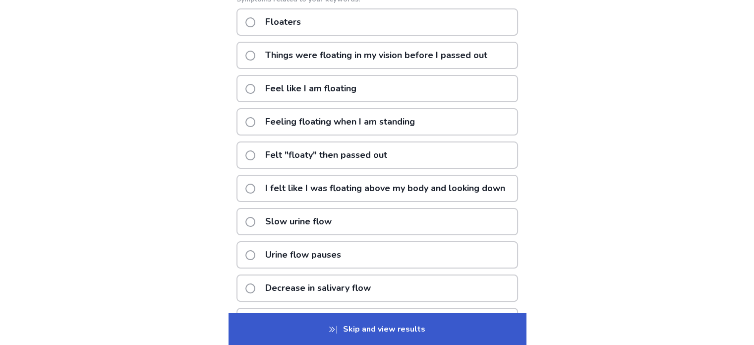
scroll to position [50, 0]
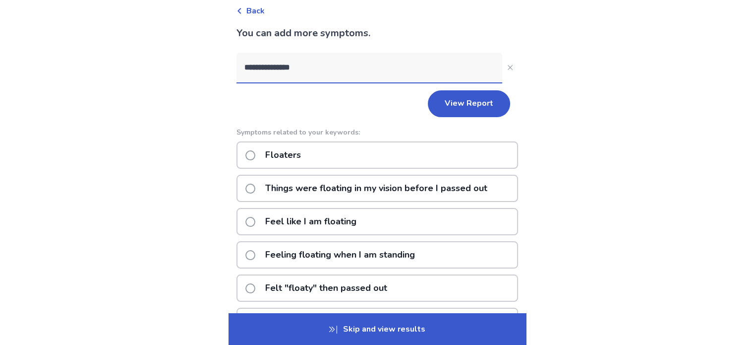
drag, startPoint x: 310, startPoint y: 67, endPoint x: 225, endPoint y: 66, distance: 85.8
click at [225, 66] on div "**********" at bounding box center [377, 272] width 754 height 644
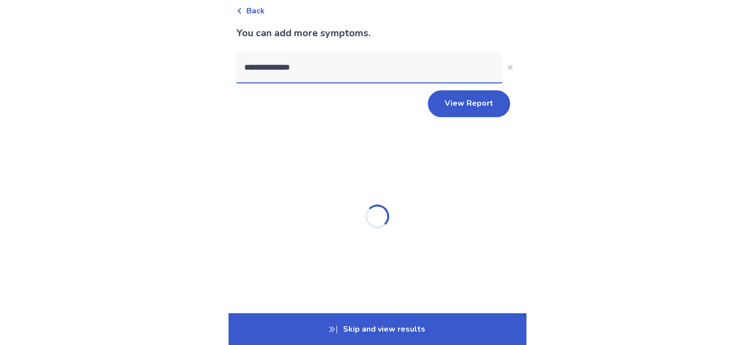
type input "**********"
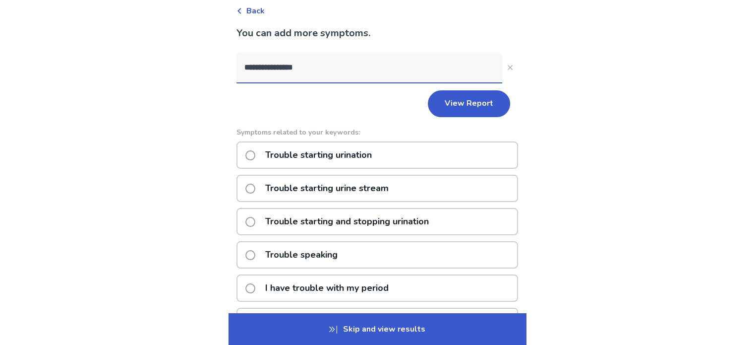
drag, startPoint x: 317, startPoint y: 152, endPoint x: 323, endPoint y: 162, distance: 11.3
click at [317, 152] on p "Trouble starting urination" at bounding box center [318, 154] width 118 height 25
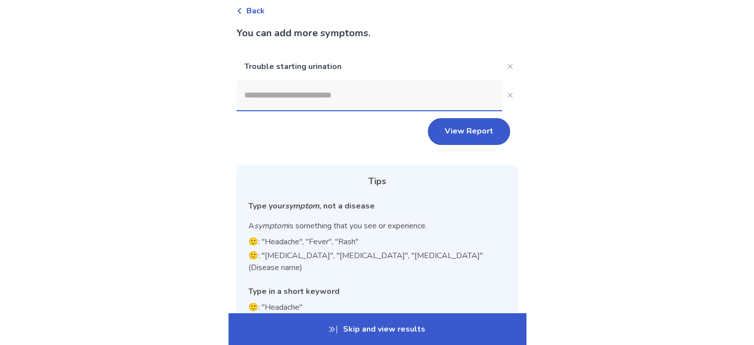
click at [385, 96] on input at bounding box center [369, 95] width 266 height 30
click at [483, 122] on button "View Report" at bounding box center [469, 131] width 82 height 27
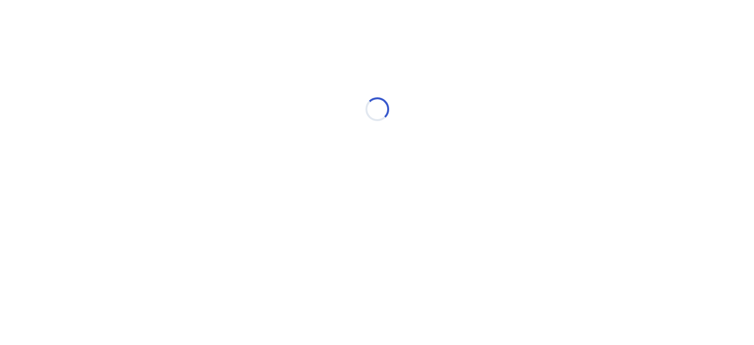
scroll to position [0, 0]
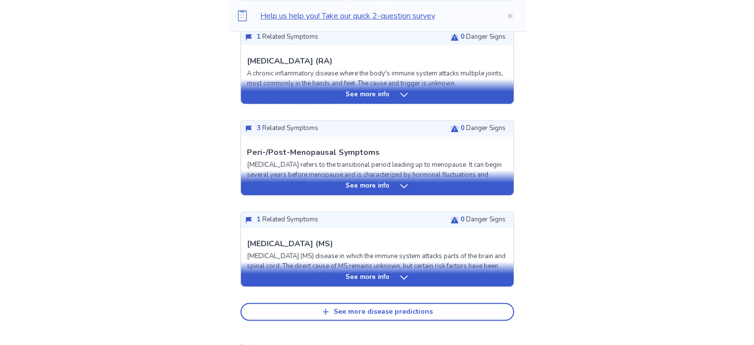
scroll to position [446, 0]
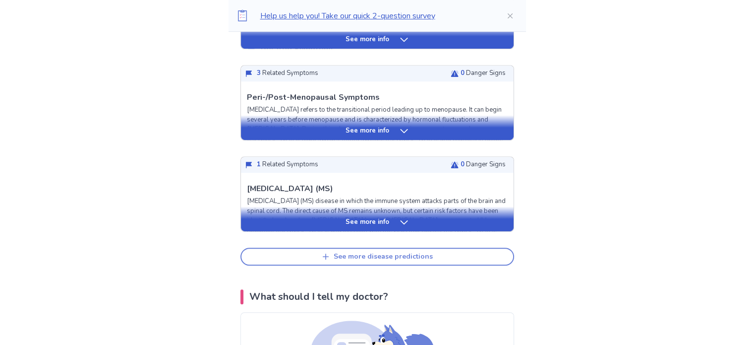
click at [386, 252] on div "See more disease predictions" at bounding box center [383, 256] width 99 height 8
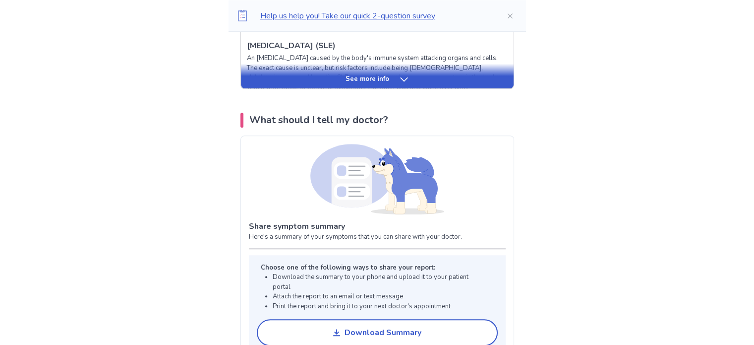
scroll to position [892, 0]
